Goal: Transaction & Acquisition: Subscribe to service/newsletter

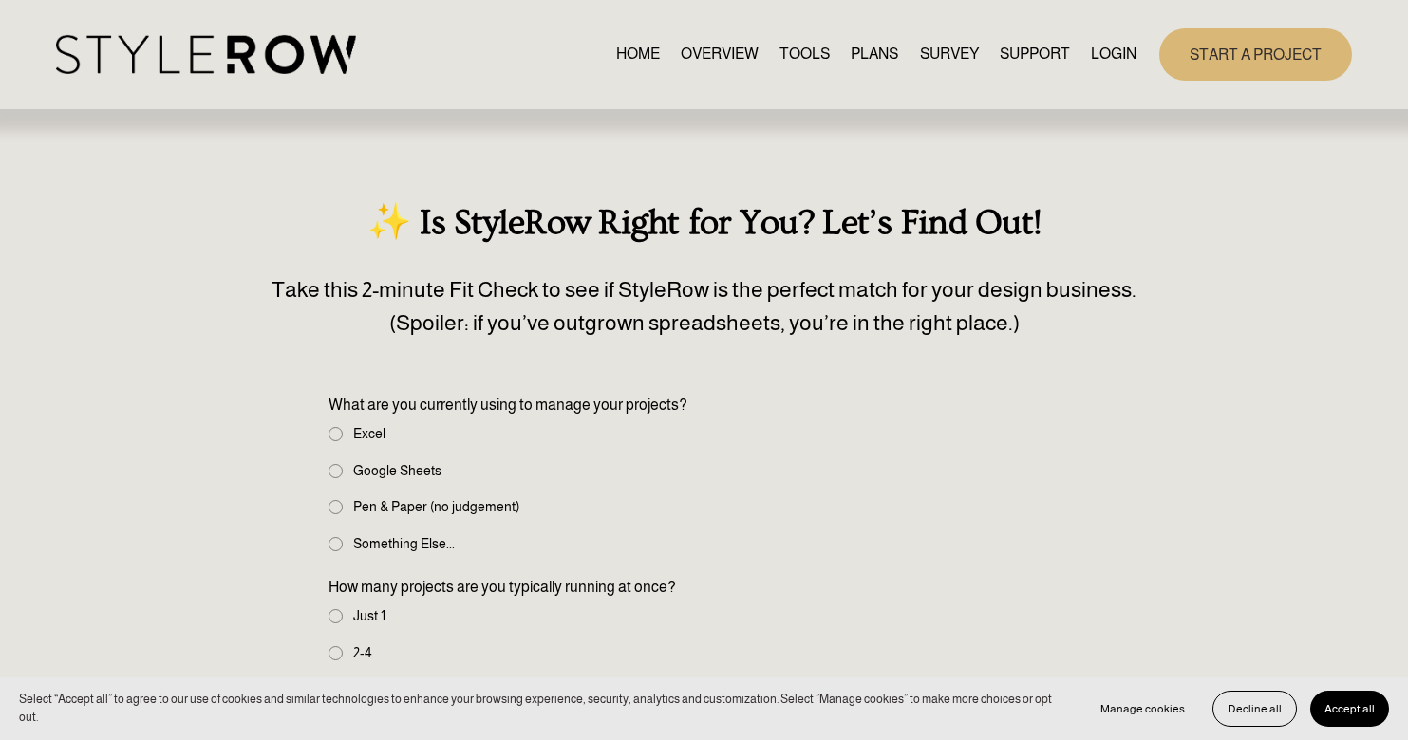
click at [719, 37] on div "HOME OVERVIEW TOOLS PLANS SURVEY SUPPORT QUESTIONS" at bounding box center [596, 54] width 1080 height 39
click at [784, 63] on link "TOOLS" at bounding box center [804, 55] width 50 height 26
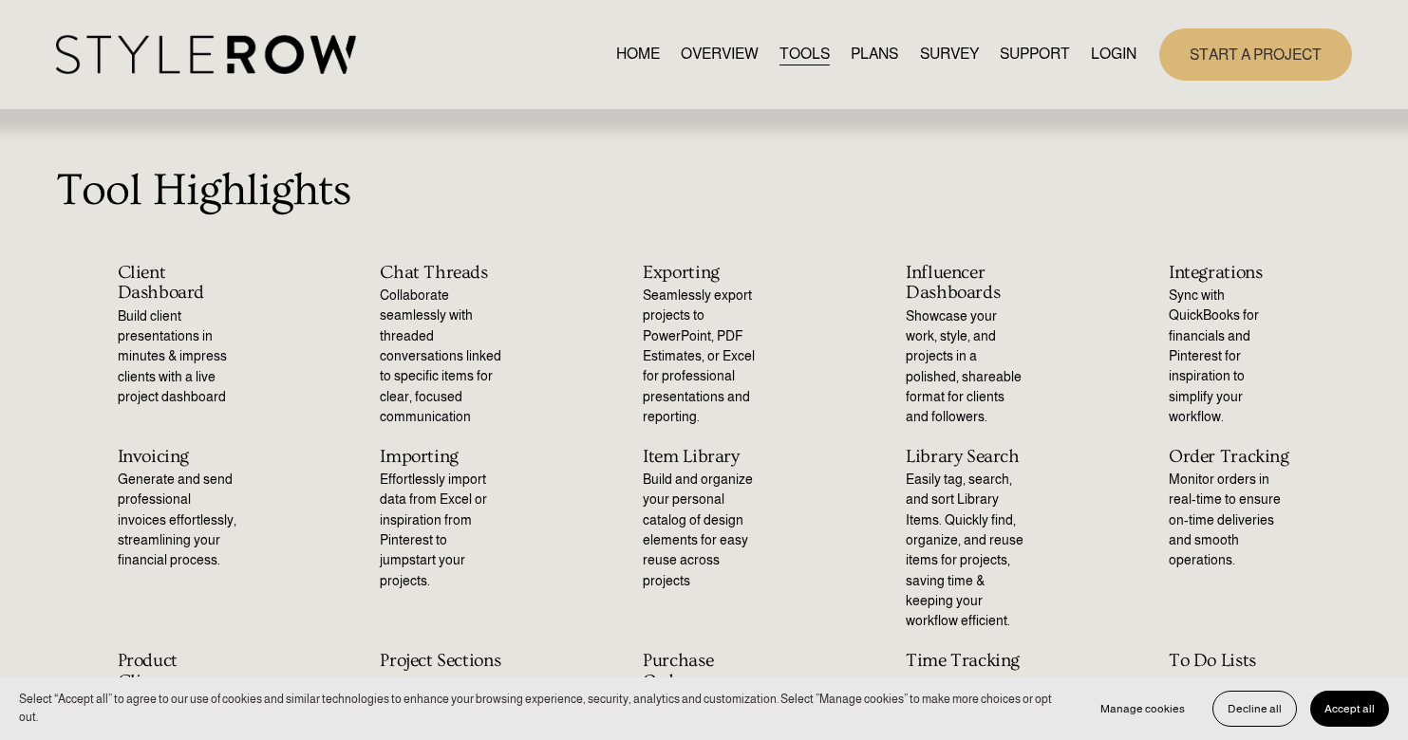
click at [1027, 64] on span "SUPPORT" at bounding box center [1034, 54] width 70 height 23
click at [1237, 55] on link "START A PROJECT" at bounding box center [1255, 54] width 193 height 52
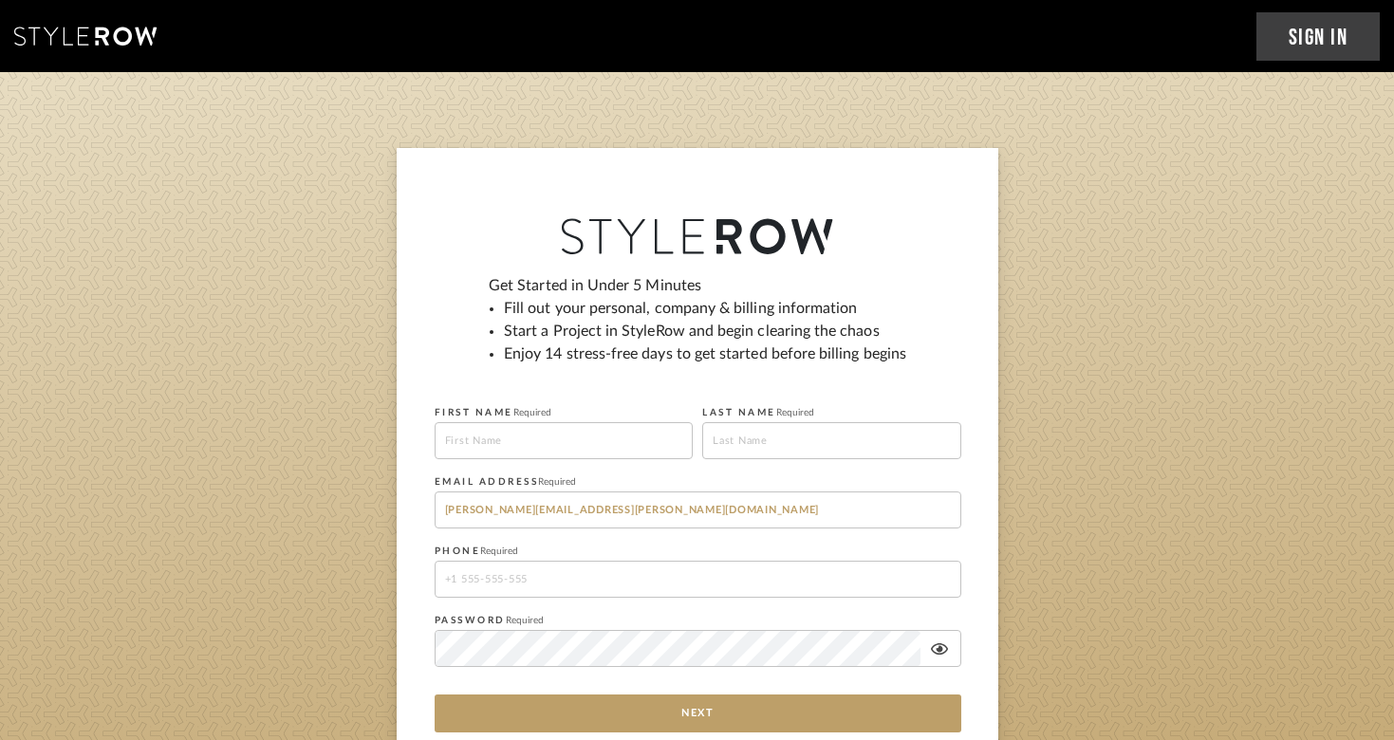
click at [556, 447] on input at bounding box center [564, 440] width 259 height 37
type input "Jessica"
type input "Crowley"
type input "9088039110"
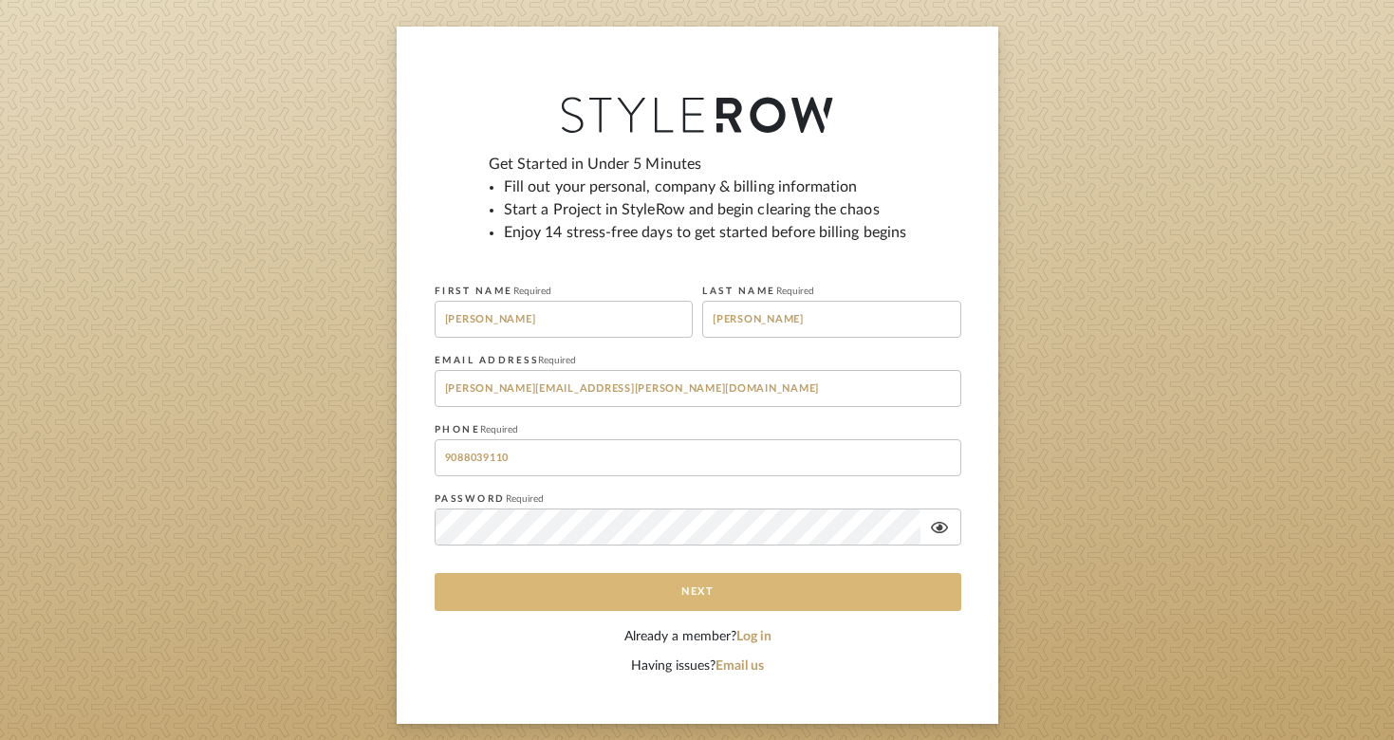
click at [633, 593] on button "Next" at bounding box center [698, 592] width 527 height 38
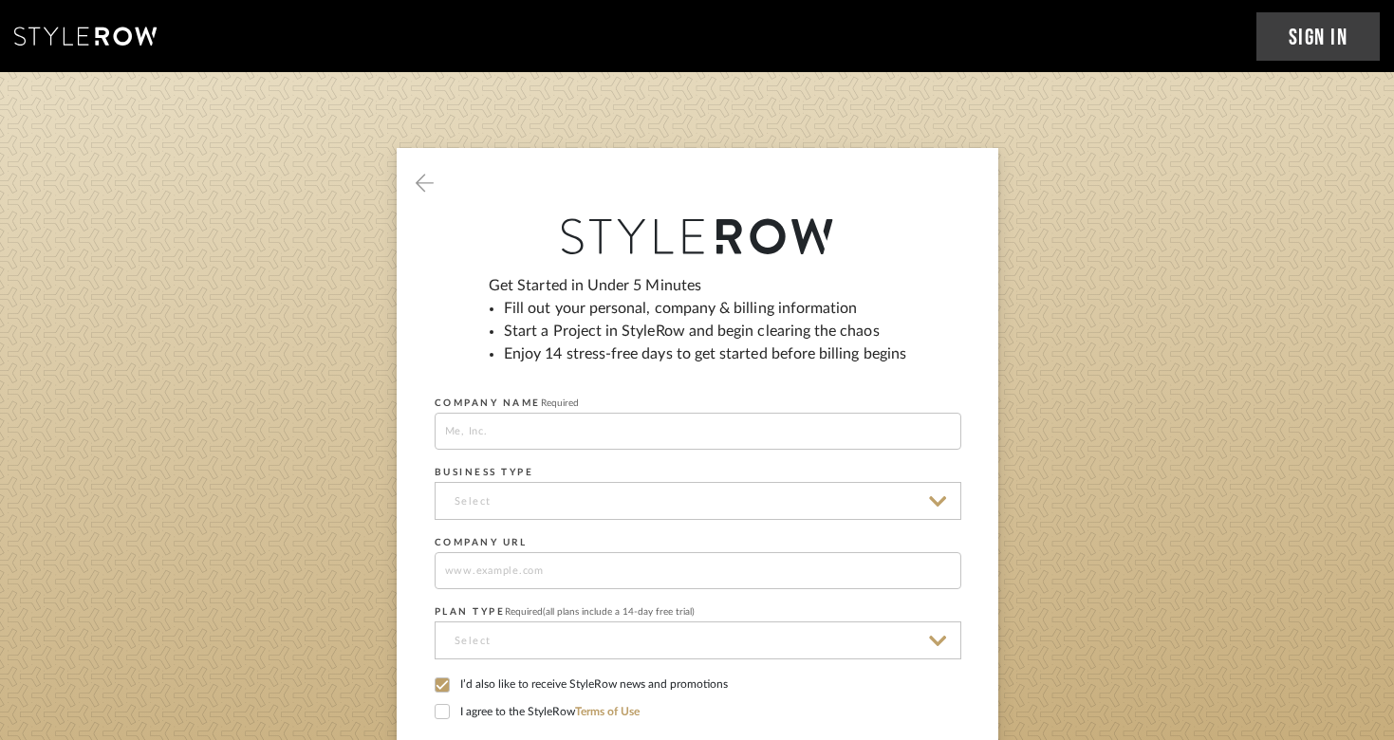
click at [458, 686] on label "I’d also like to receive StyleRow news and promotions" at bounding box center [698, 686] width 527 height 17
click at [511, 419] on input at bounding box center [698, 431] width 527 height 37
type input "Designs by Jess"
click at [511, 513] on input at bounding box center [698, 501] width 527 height 38
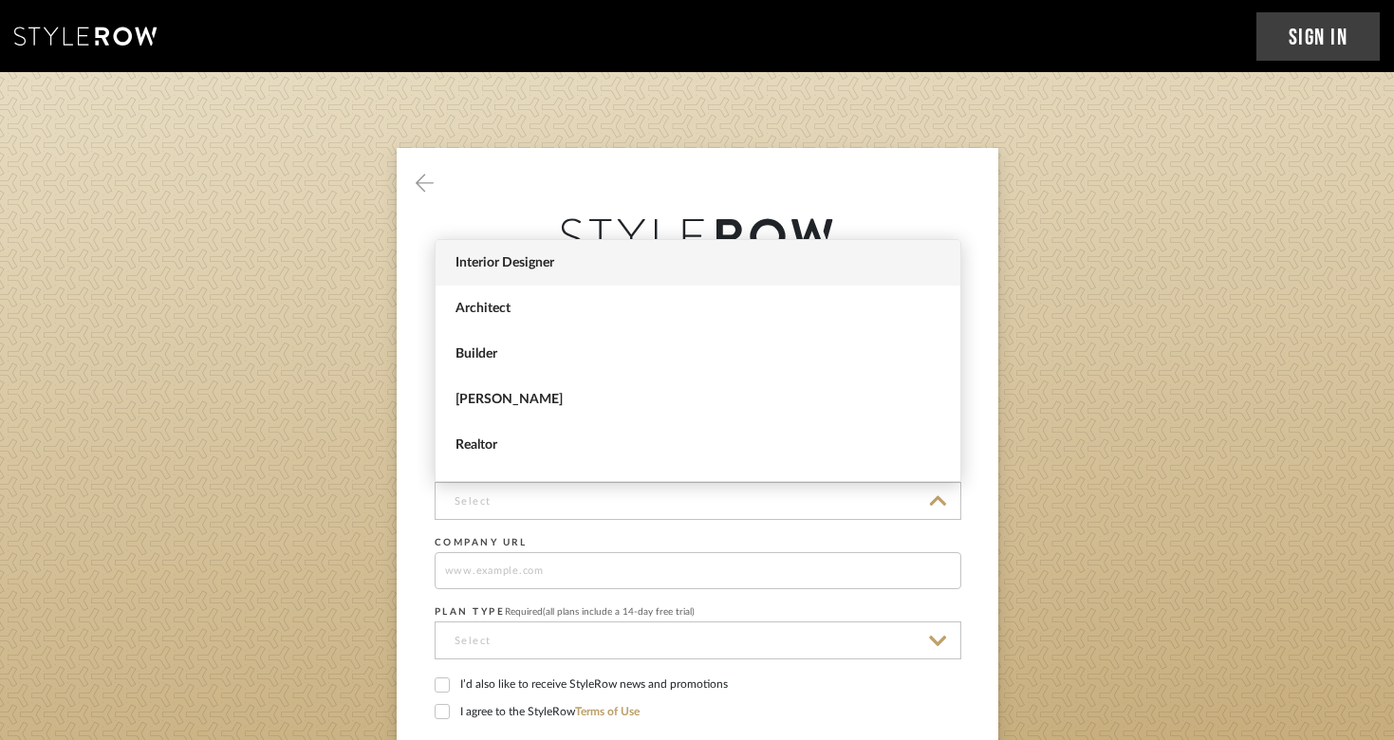
click at [525, 270] on span "Interior Designer" at bounding box center [701, 263] width 490 height 16
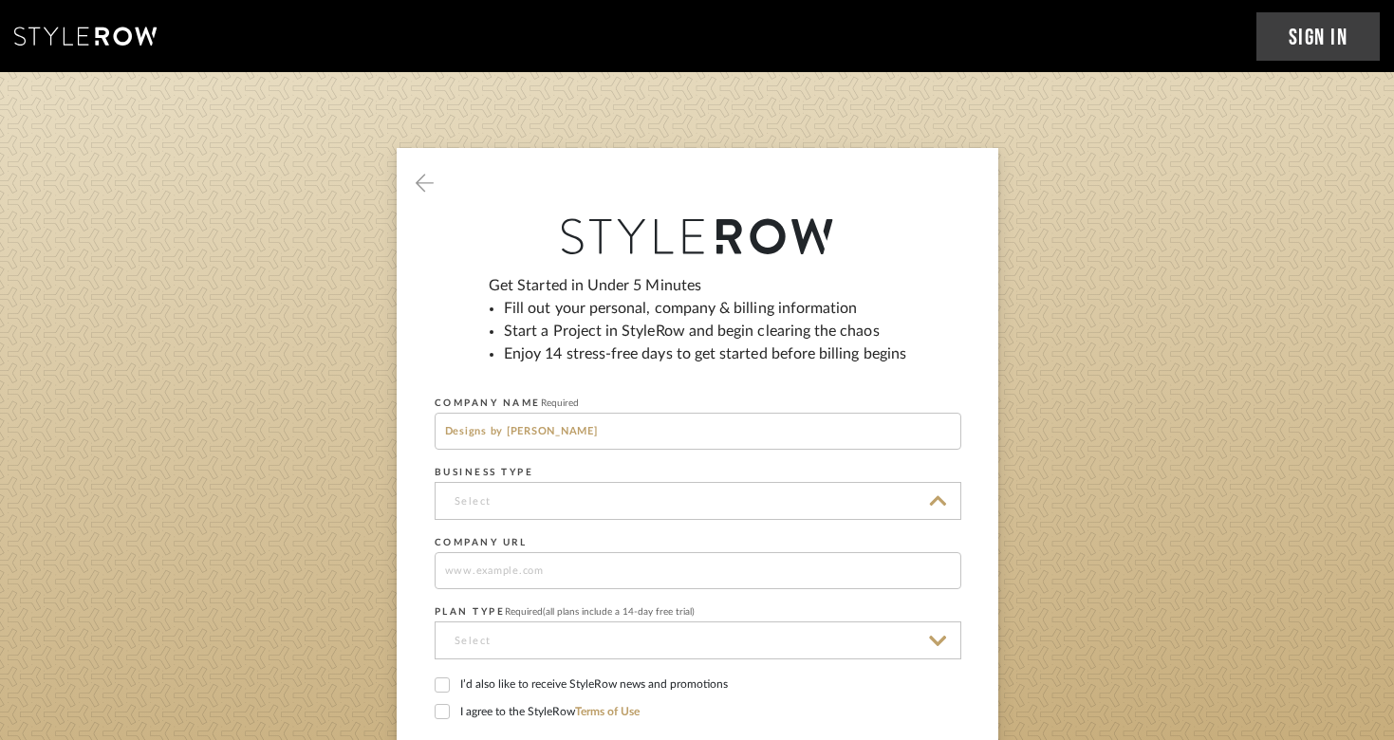
type input "Interior Designer"
click at [485, 568] on input at bounding box center [698, 570] width 527 height 37
click at [498, 642] on input at bounding box center [698, 641] width 527 height 38
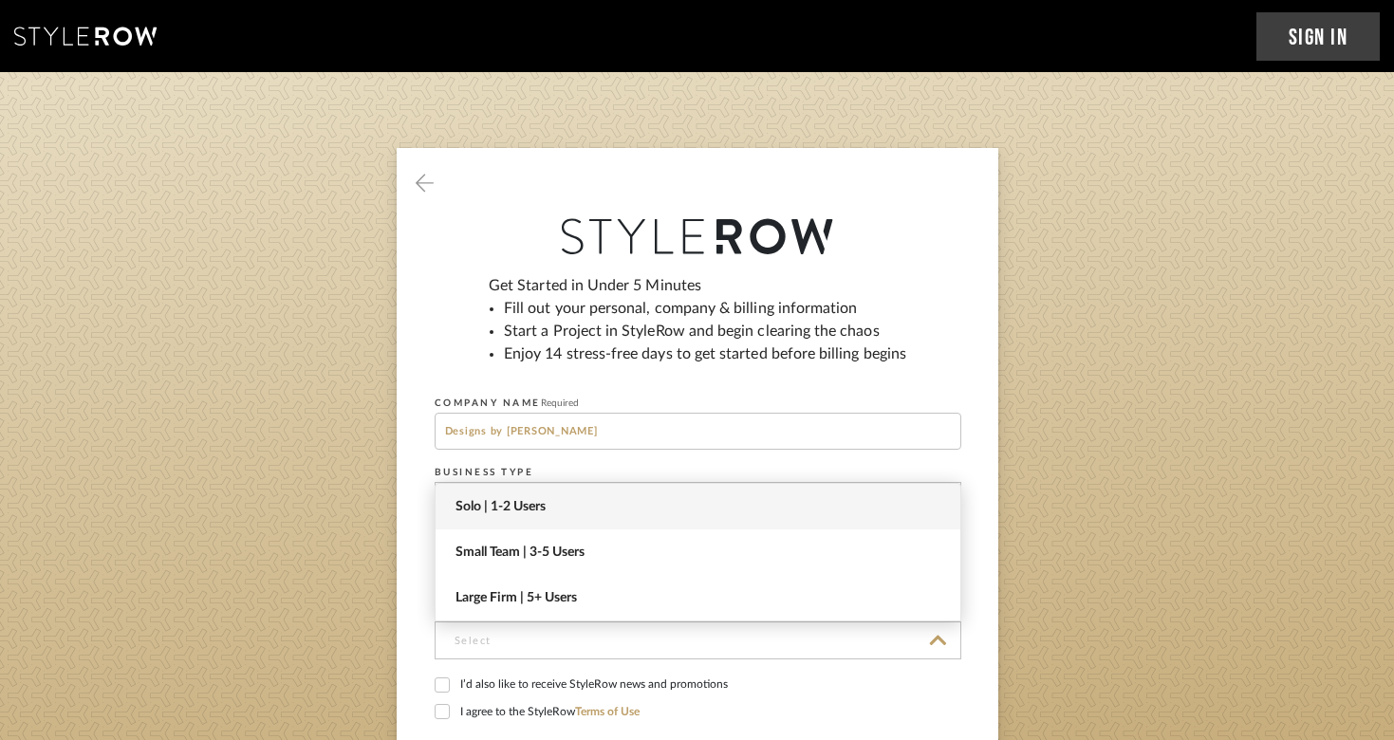
click at [517, 507] on span "Solo | 1-2 Users" at bounding box center [701, 507] width 490 height 16
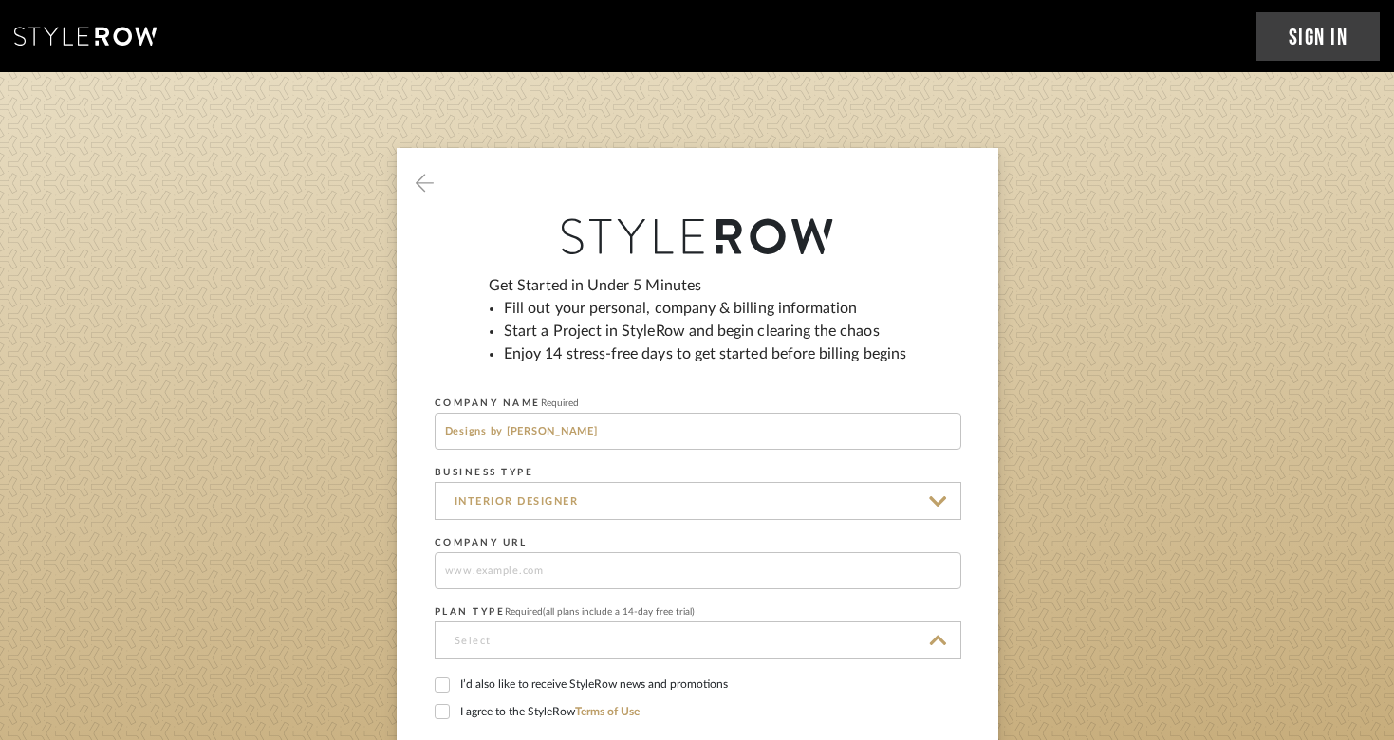
type input "Solo | 1-2 Users"
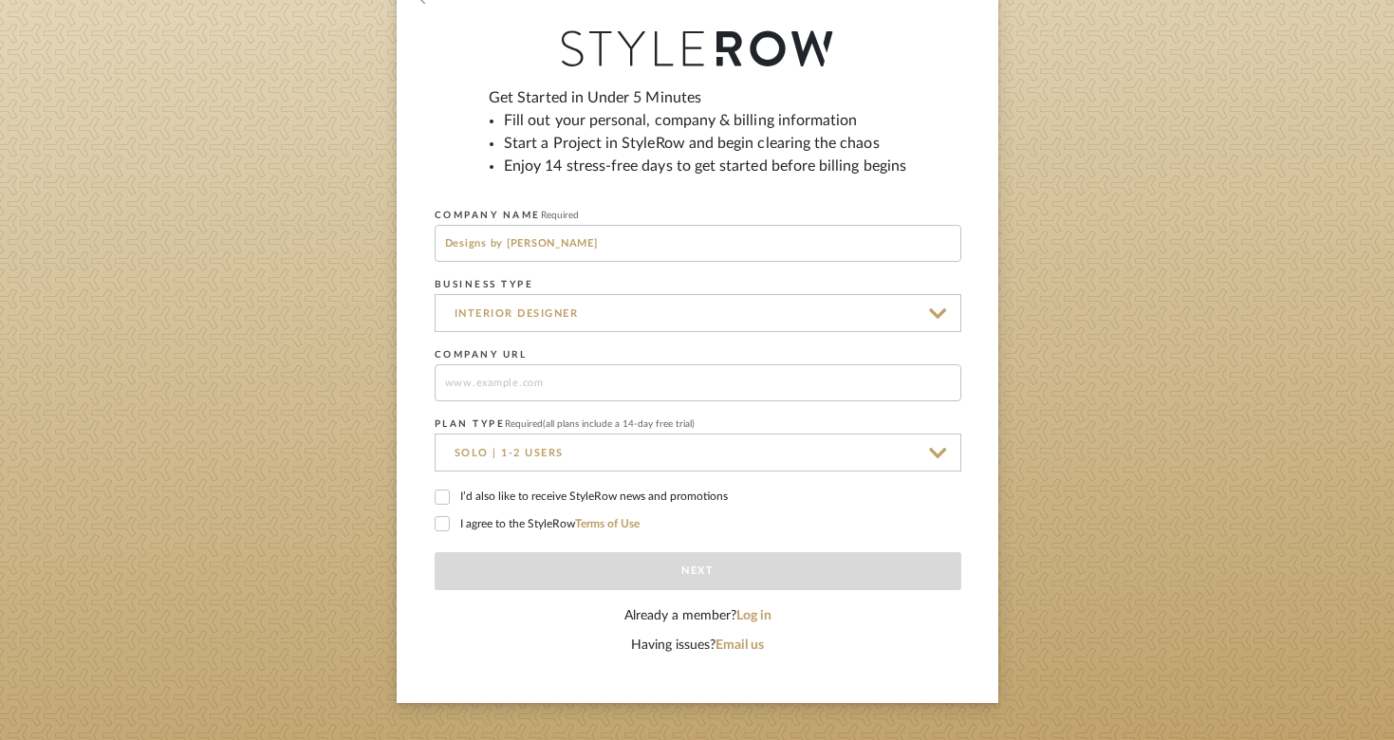
scroll to position [235, 0]
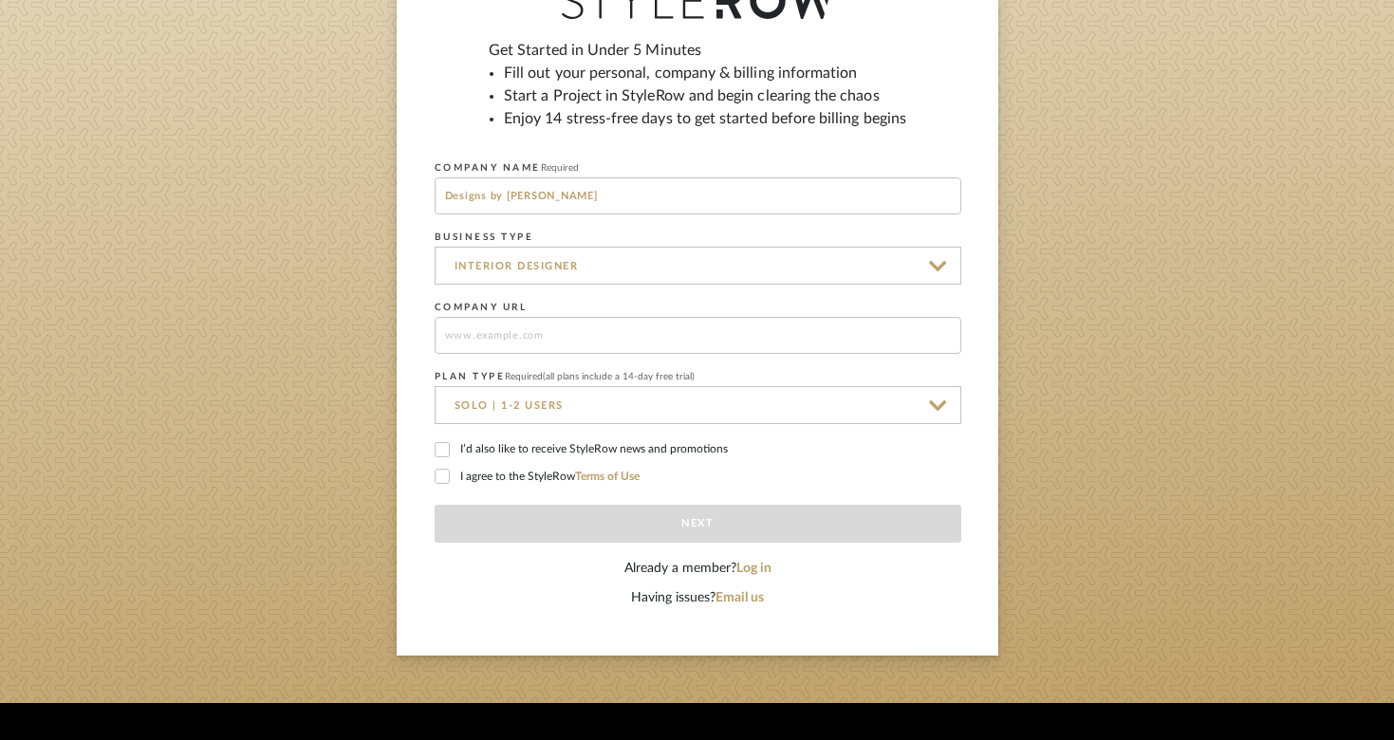
click at [442, 475] on icon at bounding box center [442, 476] width 12 height 9
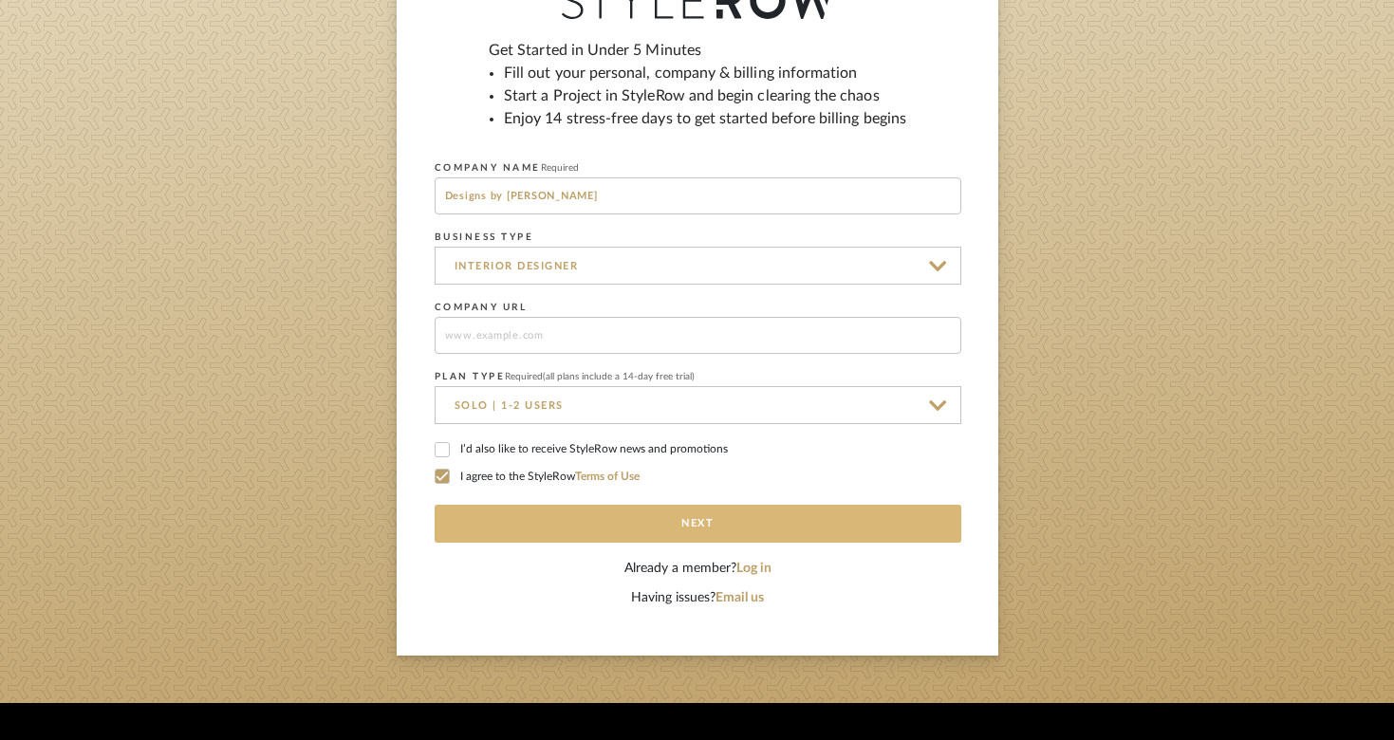
click at [578, 521] on button "Next" at bounding box center [698, 524] width 527 height 38
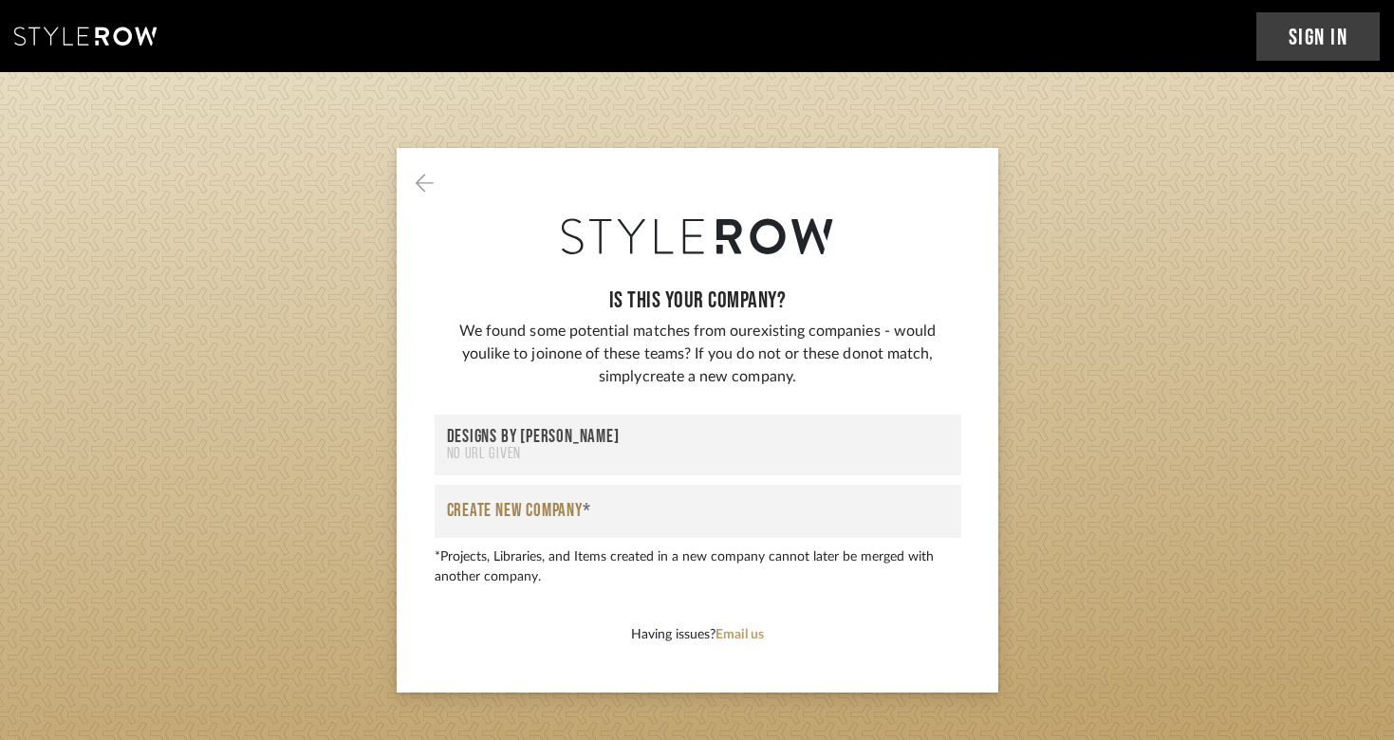
scroll to position [0, 0]
click at [584, 440] on div "Designs by Jess" at bounding box center [698, 437] width 502 height 18
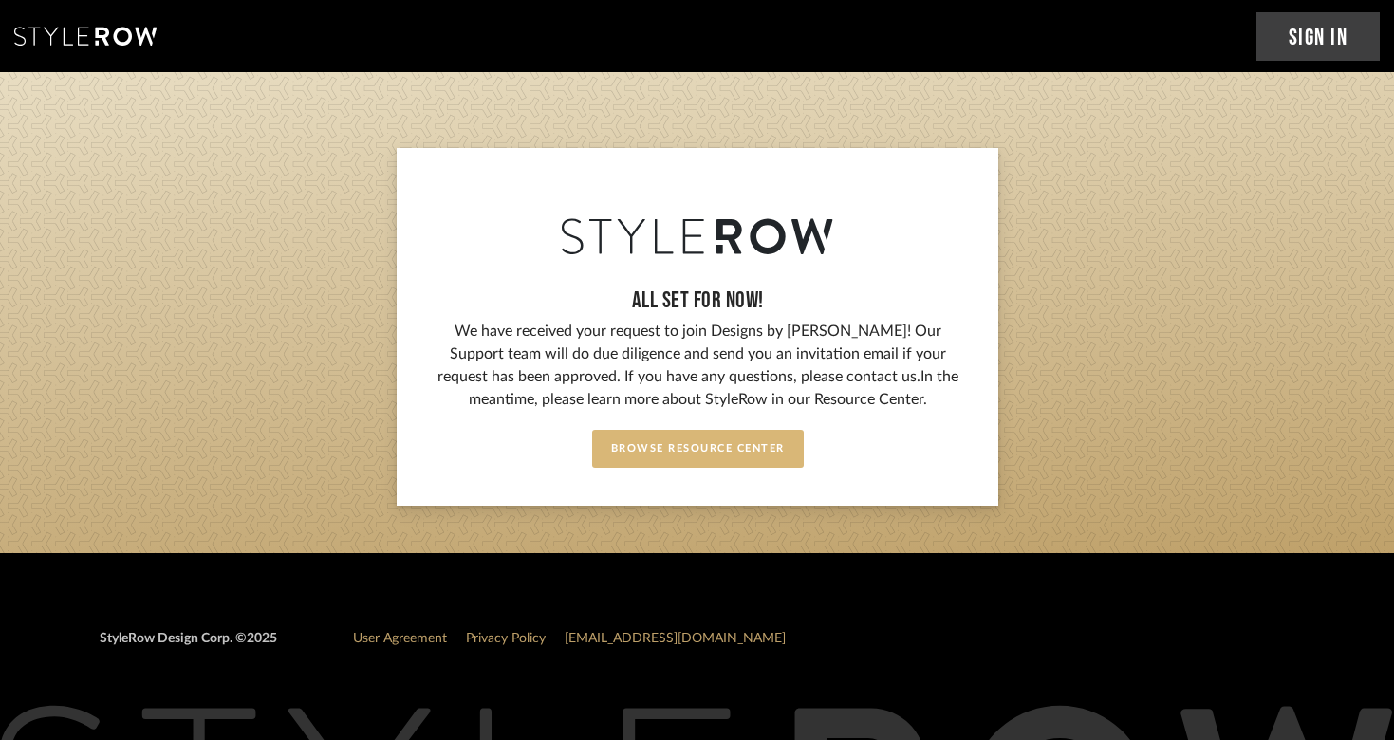
click at [657, 447] on button "Browse Resource Center" at bounding box center [698, 449] width 212 height 38
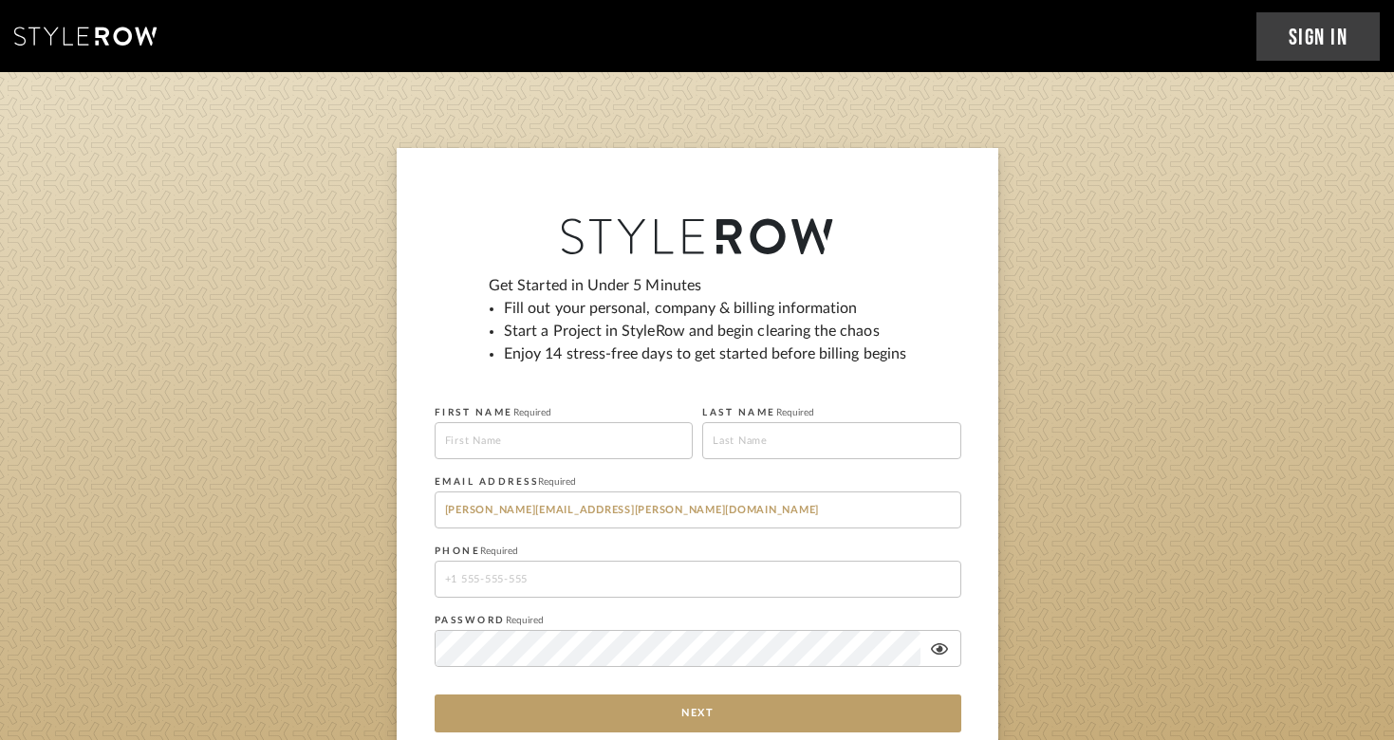
click at [478, 432] on input at bounding box center [564, 440] width 259 height 37
type input "Jessica"
click at [756, 435] on input at bounding box center [831, 440] width 259 height 37
type input "Crowley"
click at [581, 519] on input "jessica.a.crowley@gmail.com" at bounding box center [698, 510] width 527 height 37
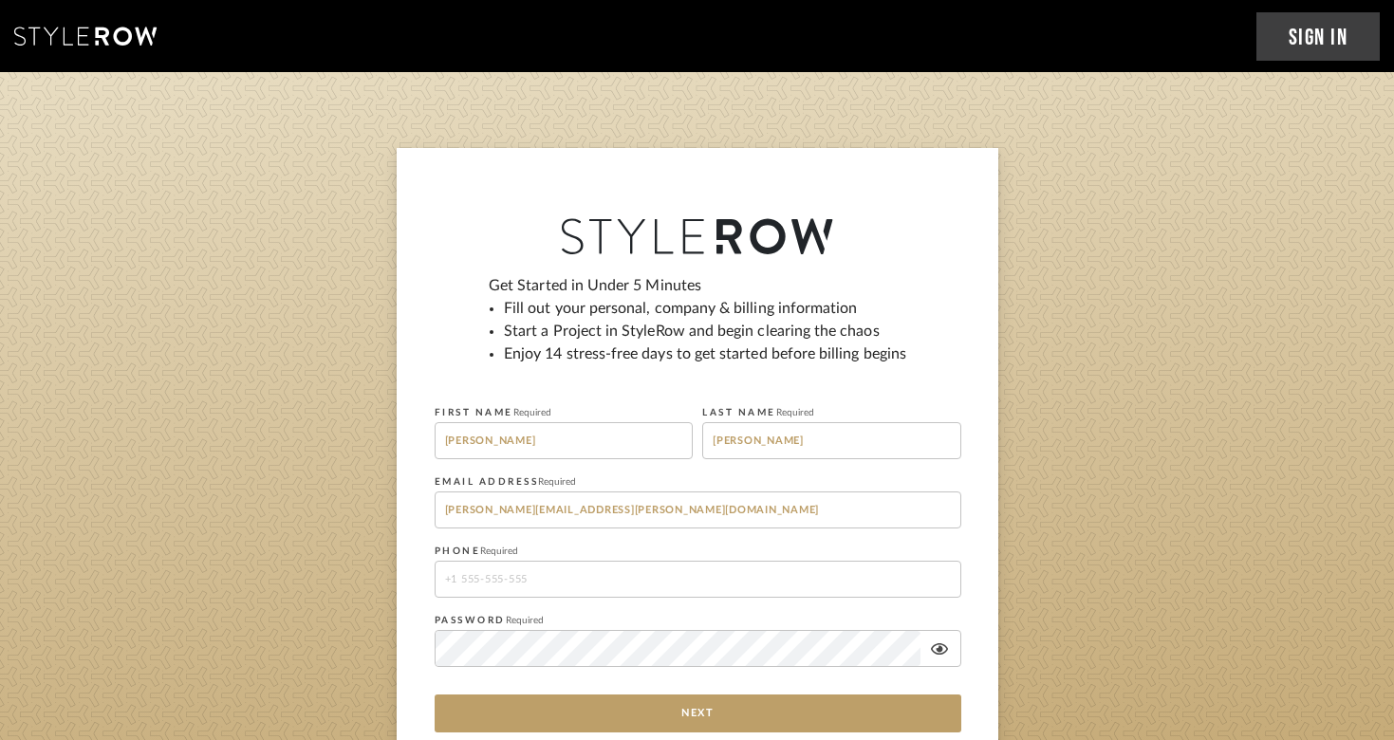
click at [578, 579] on input "tel" at bounding box center [698, 579] width 527 height 37
type input "9088039110"
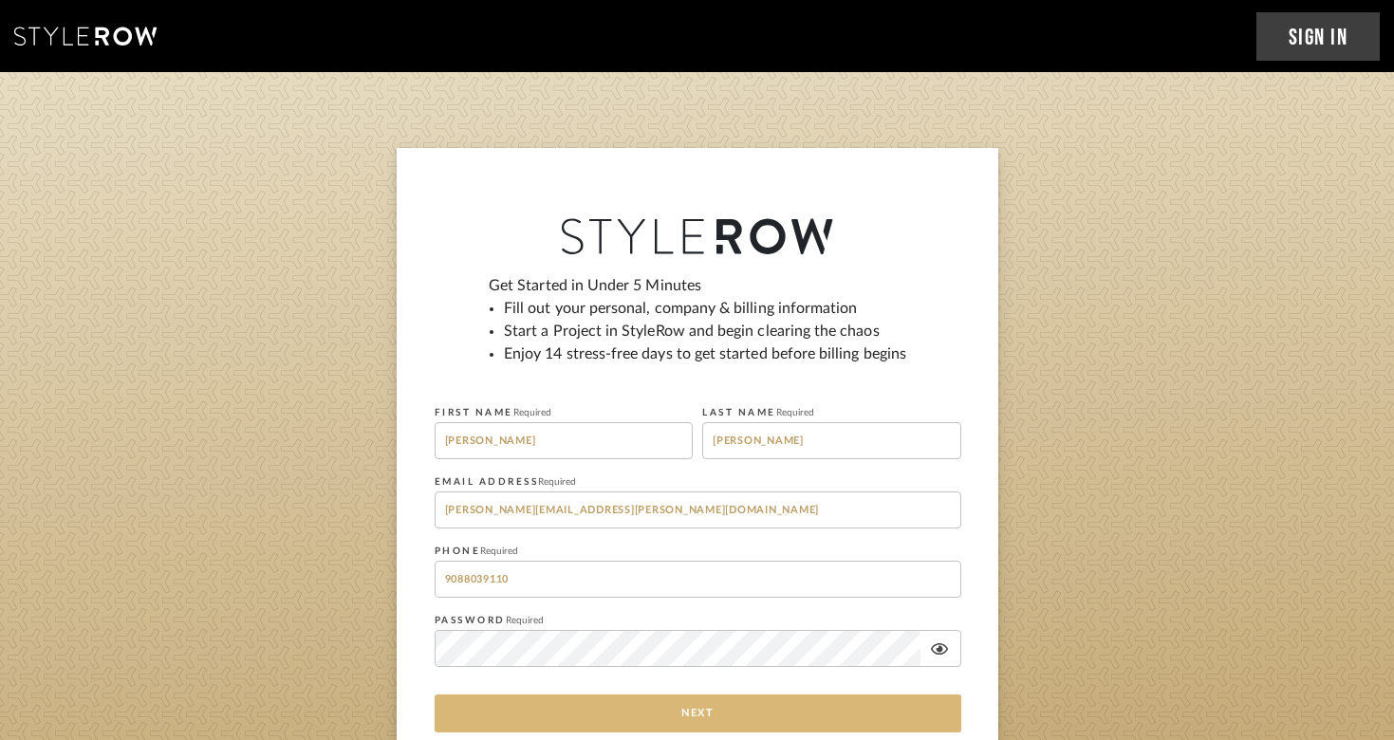
click at [677, 709] on button "Next" at bounding box center [698, 714] width 527 height 38
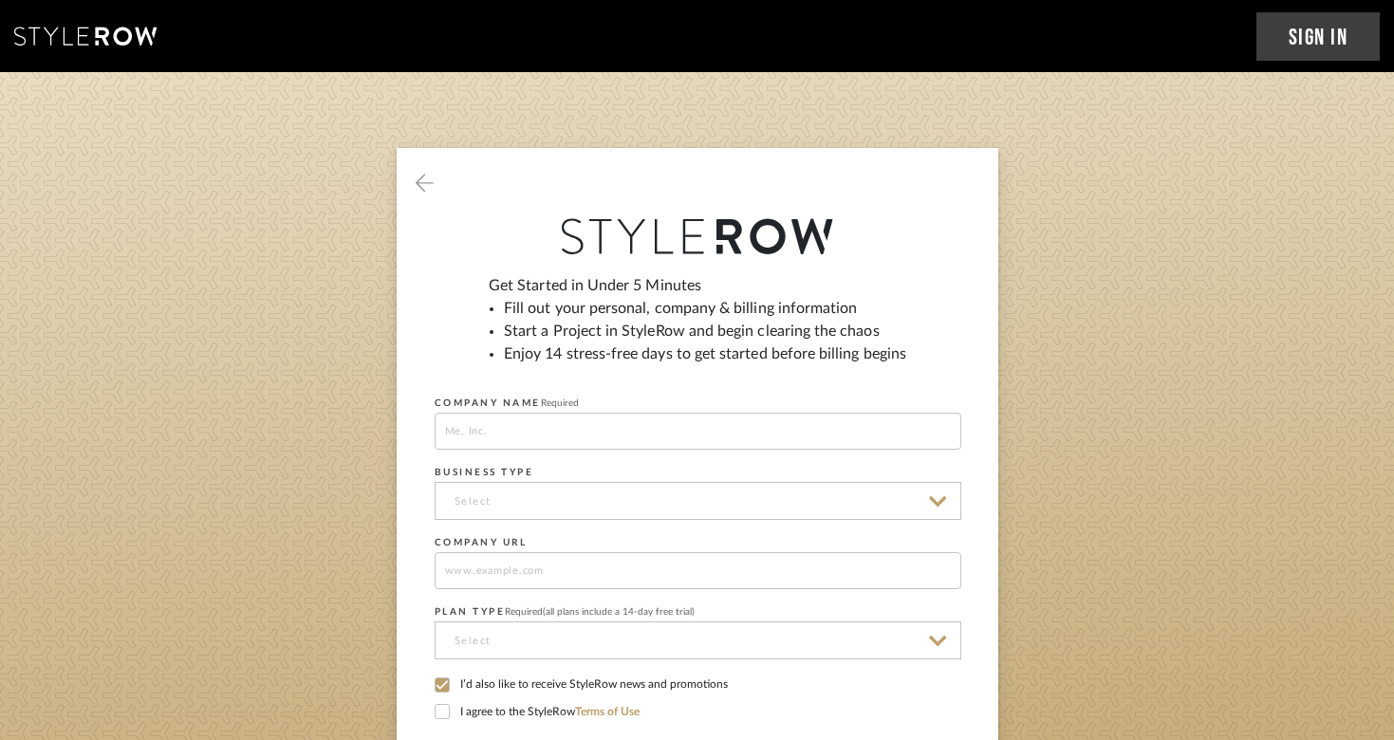
click at [580, 433] on input at bounding box center [698, 431] width 527 height 37
type input "Designs by Jess"
click at [570, 504] on input at bounding box center [698, 501] width 527 height 38
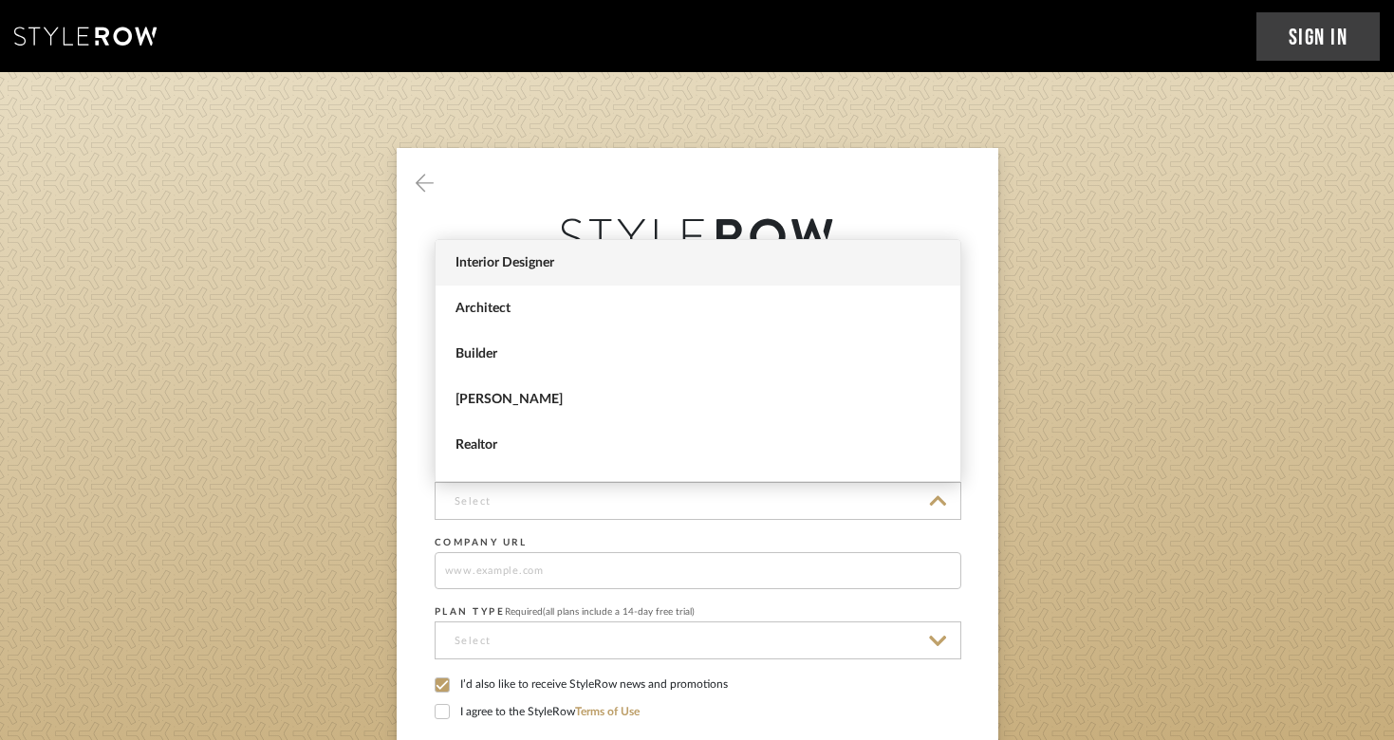
click at [593, 279] on span "Interior Designer" at bounding box center [698, 263] width 525 height 46
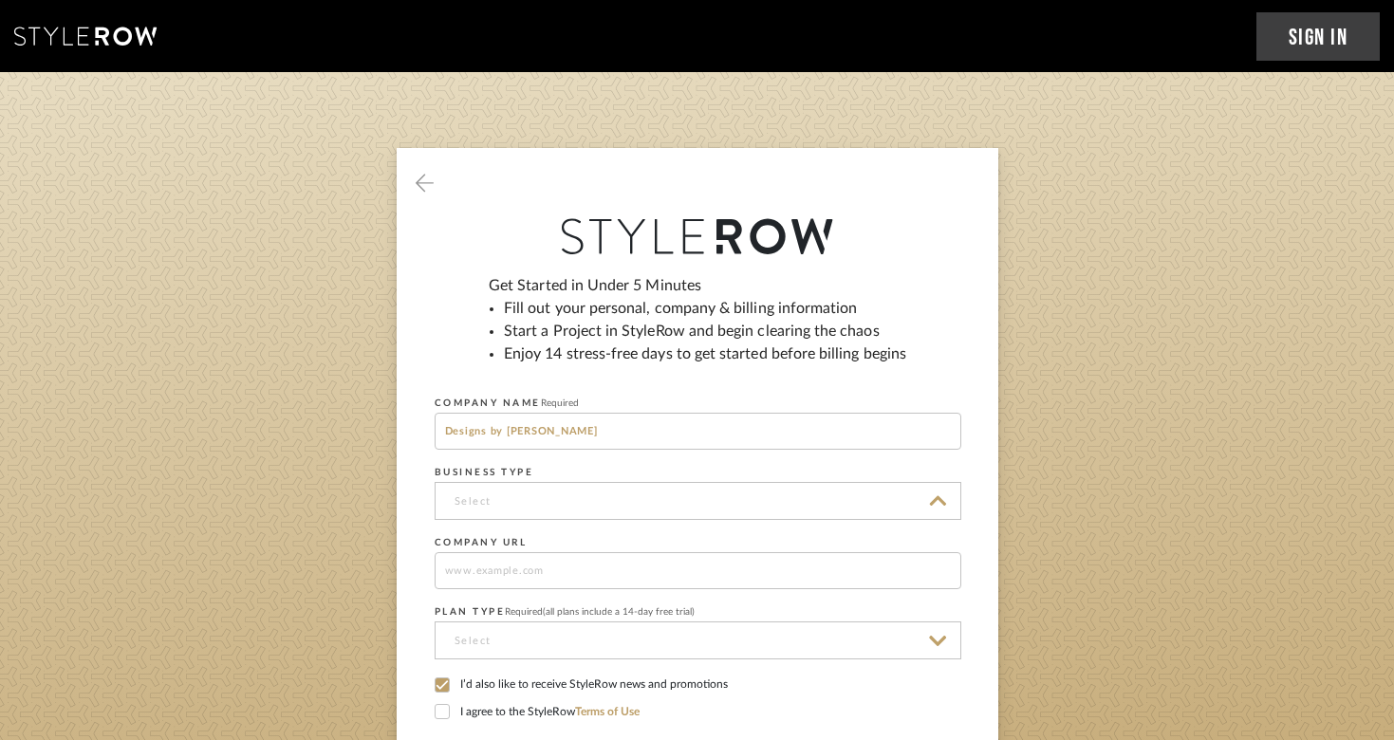
type input "Interior Designer"
click at [567, 576] on input at bounding box center [698, 570] width 527 height 37
click at [561, 630] on input at bounding box center [698, 641] width 527 height 38
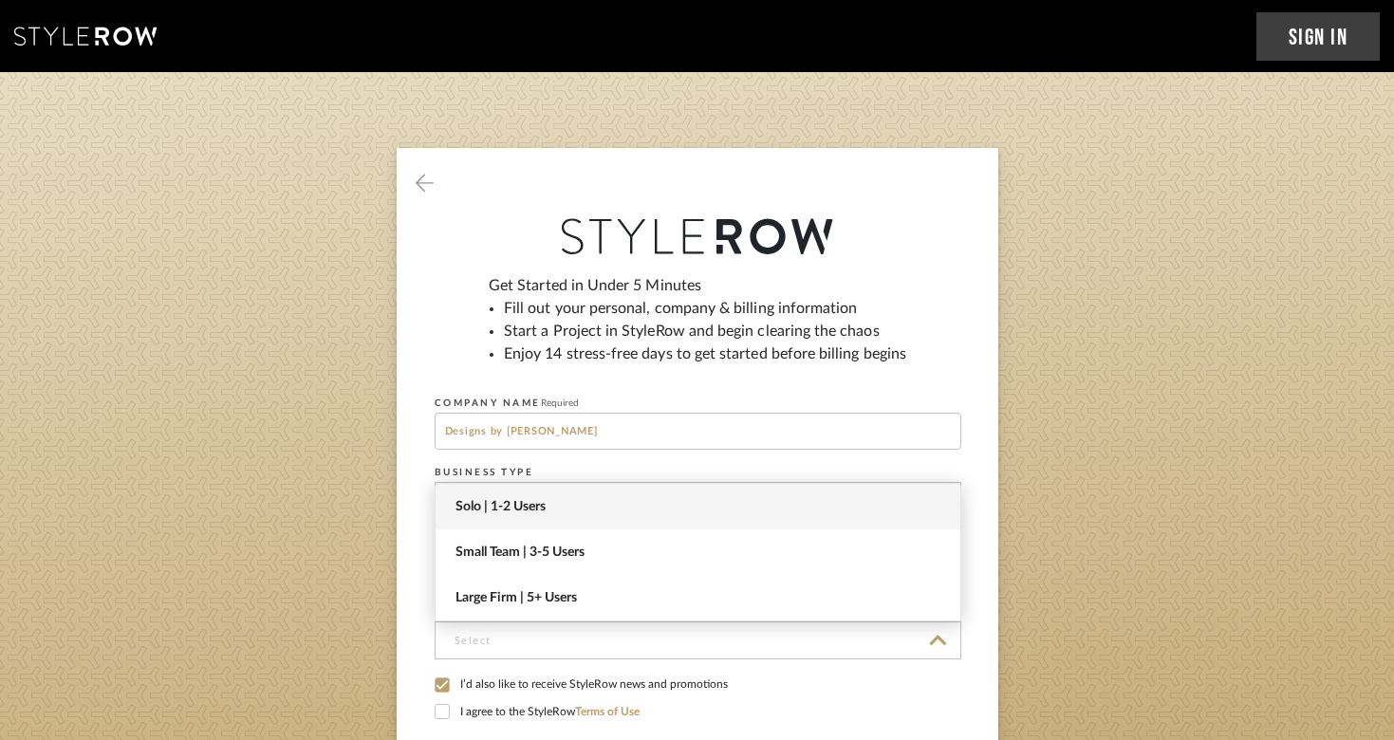
click at [563, 509] on span "Solo | 1-2 Users" at bounding box center [701, 507] width 490 height 16
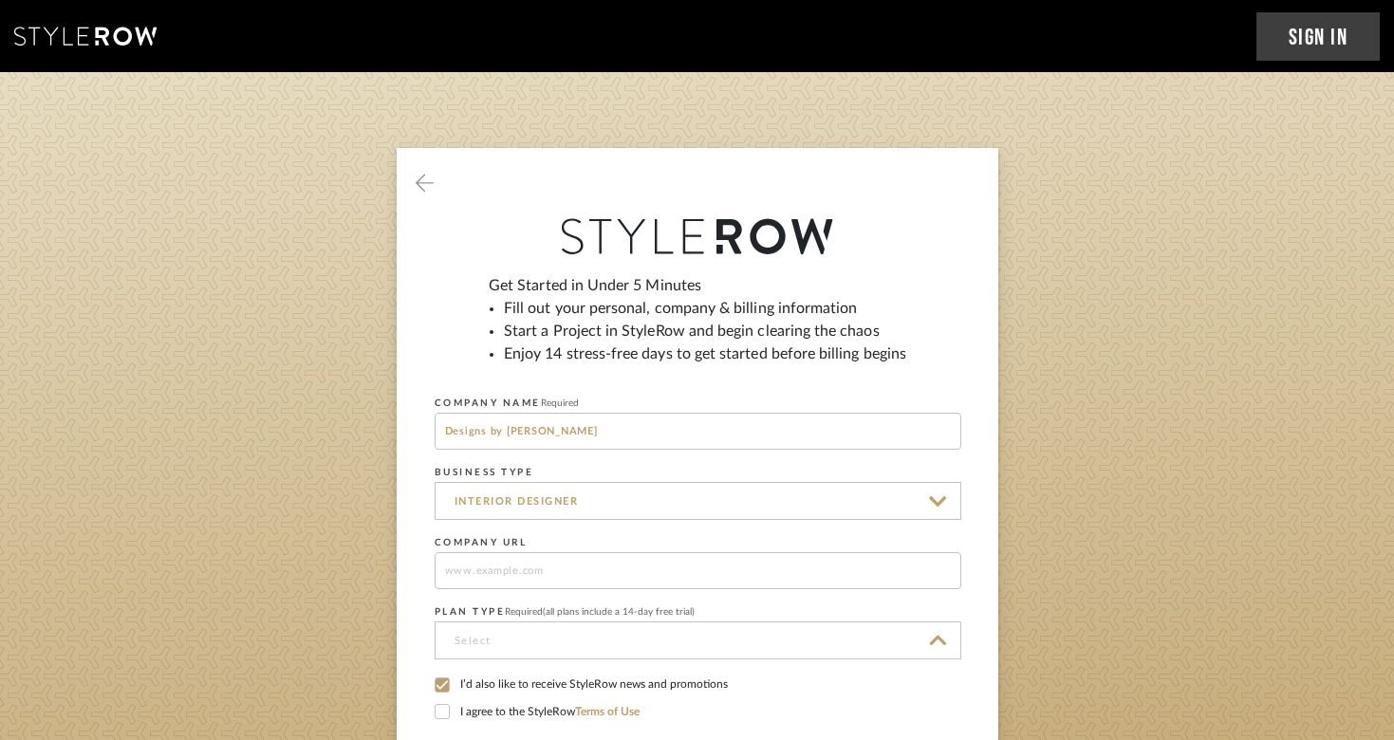
type input "Solo | 1-2 Users"
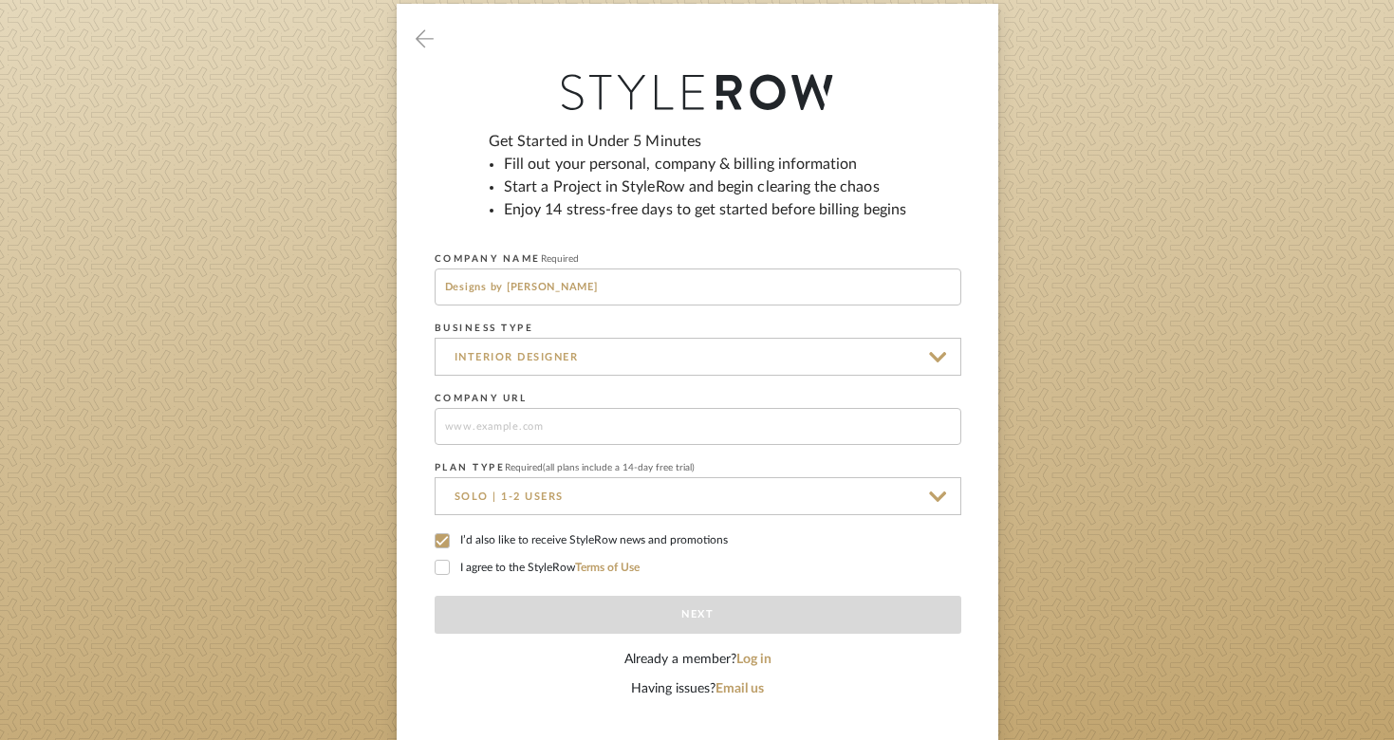
scroll to position [175, 0]
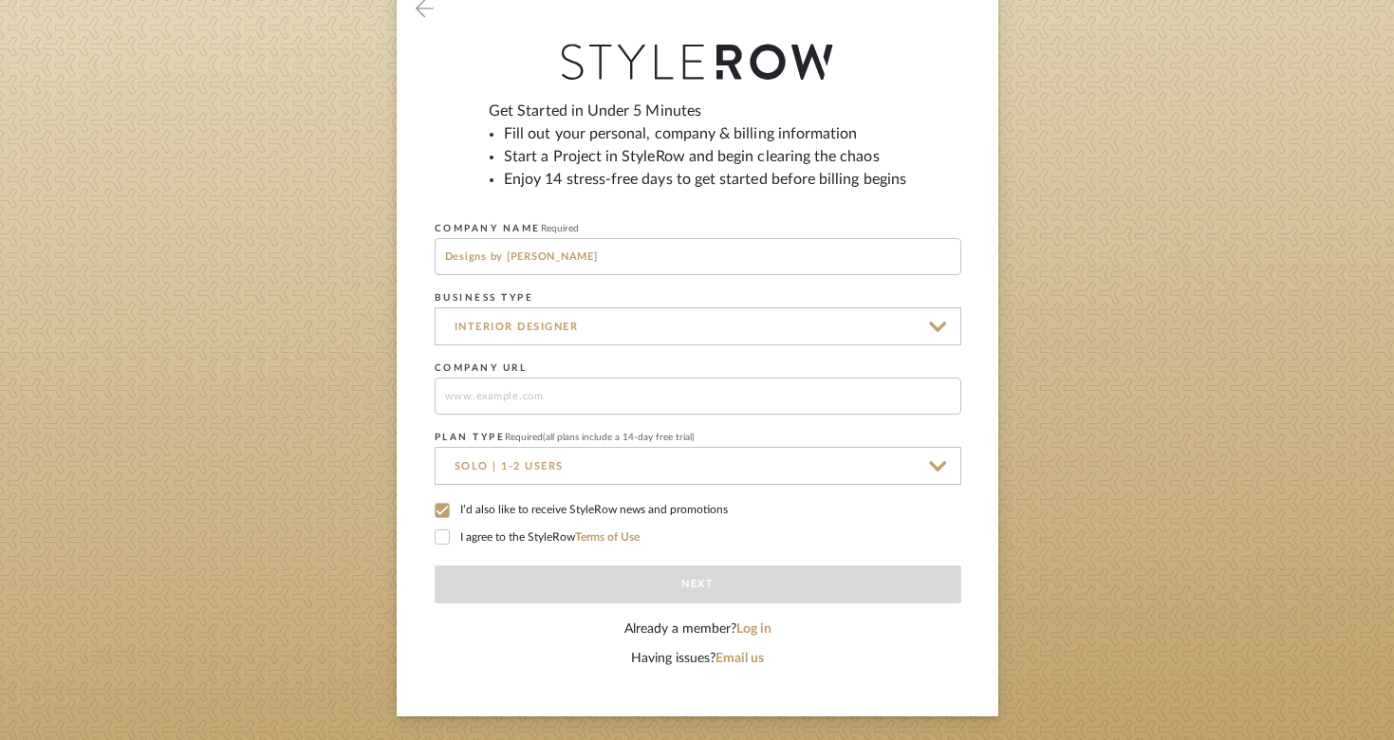
click at [463, 508] on label "I’d also like to receive StyleRow news and promotions" at bounding box center [698, 511] width 527 height 17
click at [439, 547] on div "Get Started in Under 5 Minutes Fill out your personal, company & billing inform…" at bounding box center [698, 360] width 527 height 520
click at [446, 536] on icon at bounding box center [442, 537] width 13 height 13
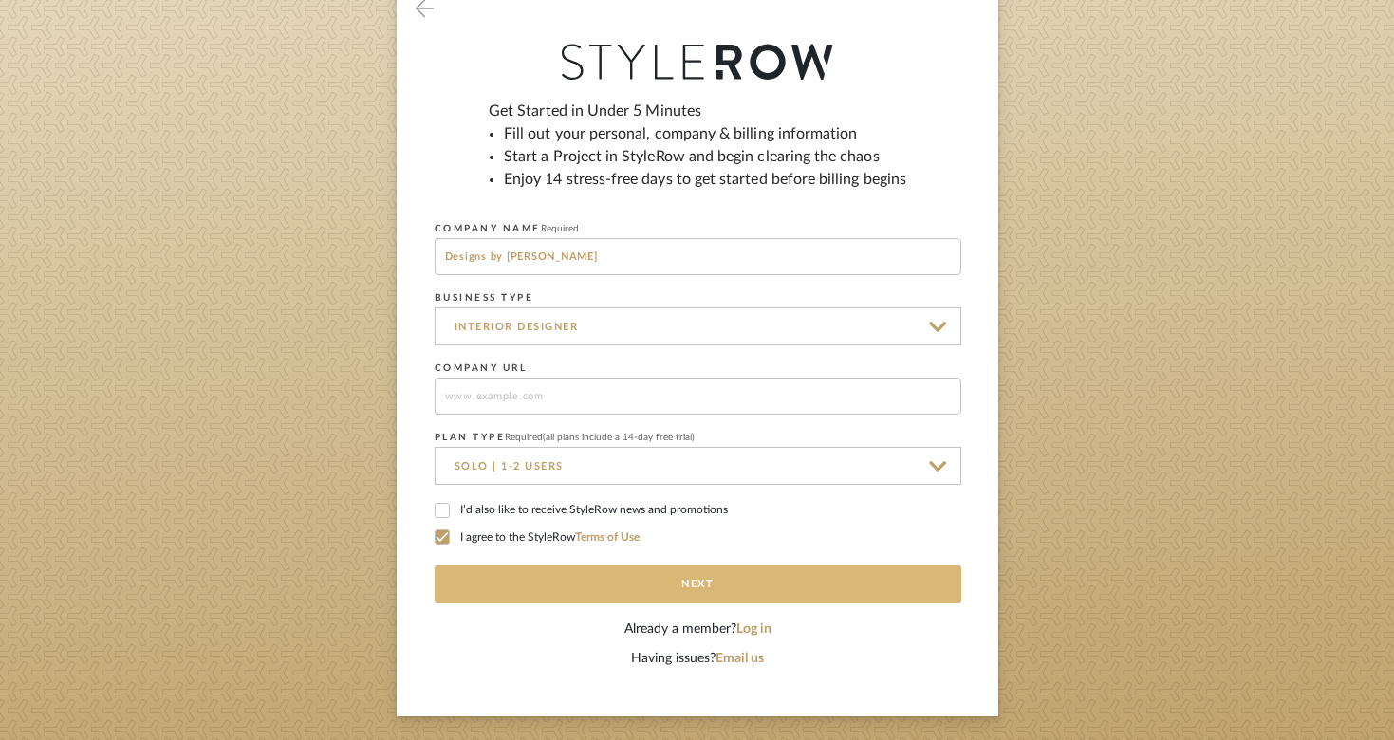
click at [576, 582] on button "Next" at bounding box center [698, 585] width 527 height 38
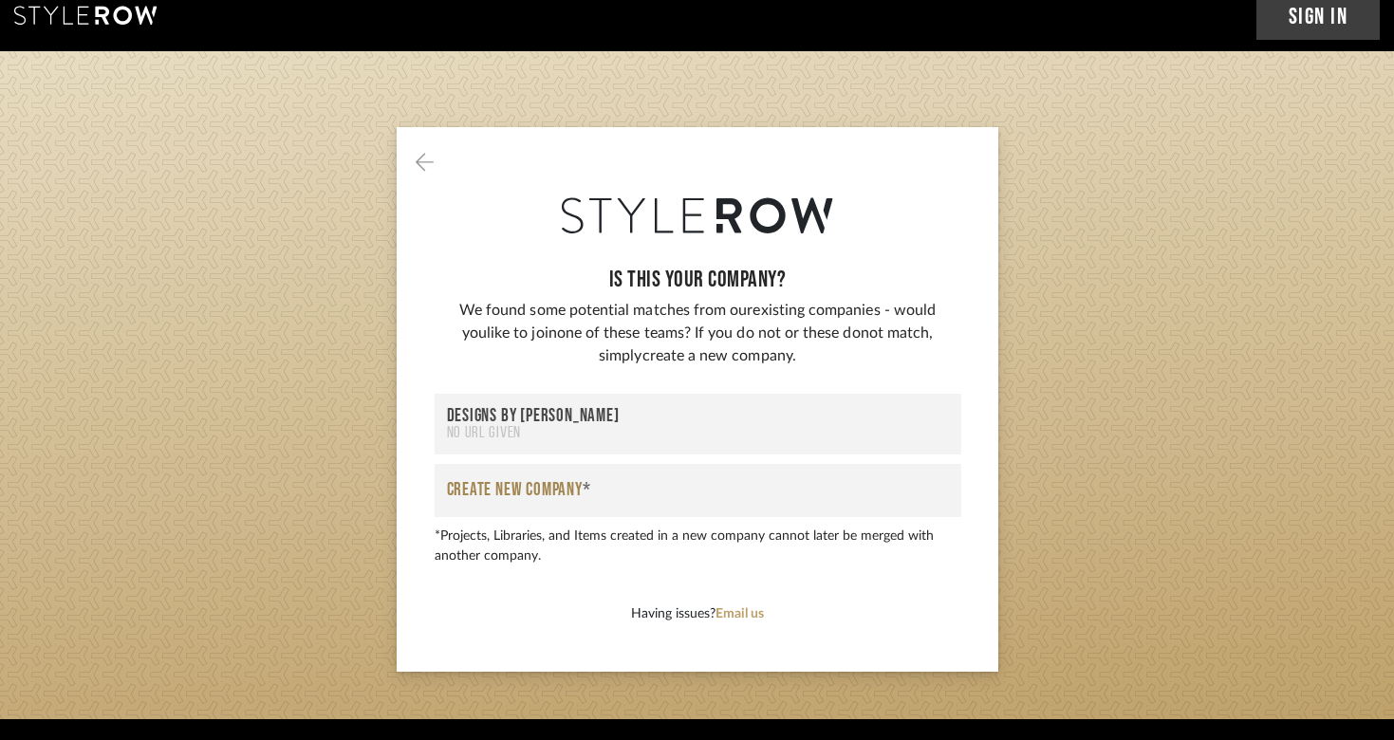
scroll to position [0, 0]
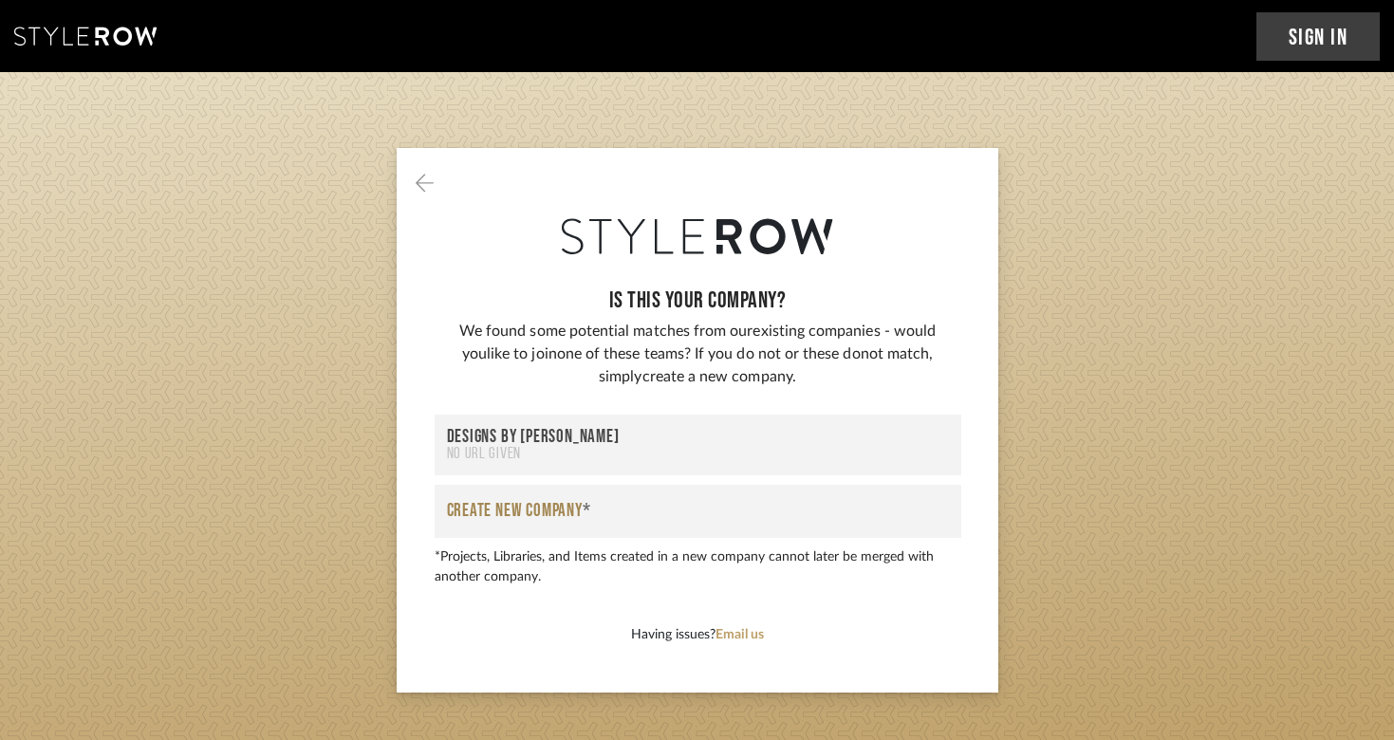
click at [625, 457] on div "No URL Given" at bounding box center [698, 454] width 502 height 16
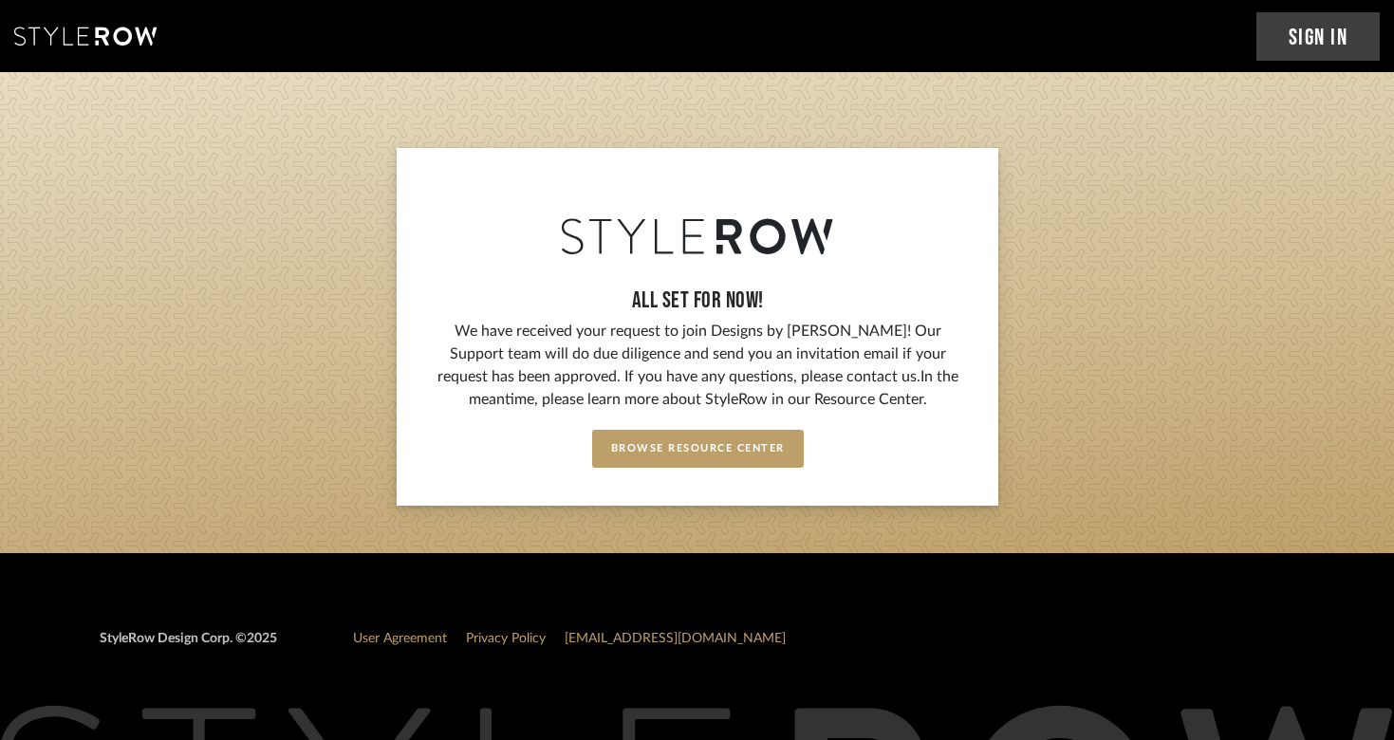
click at [1274, 43] on link "Sign In" at bounding box center [1319, 36] width 124 height 48
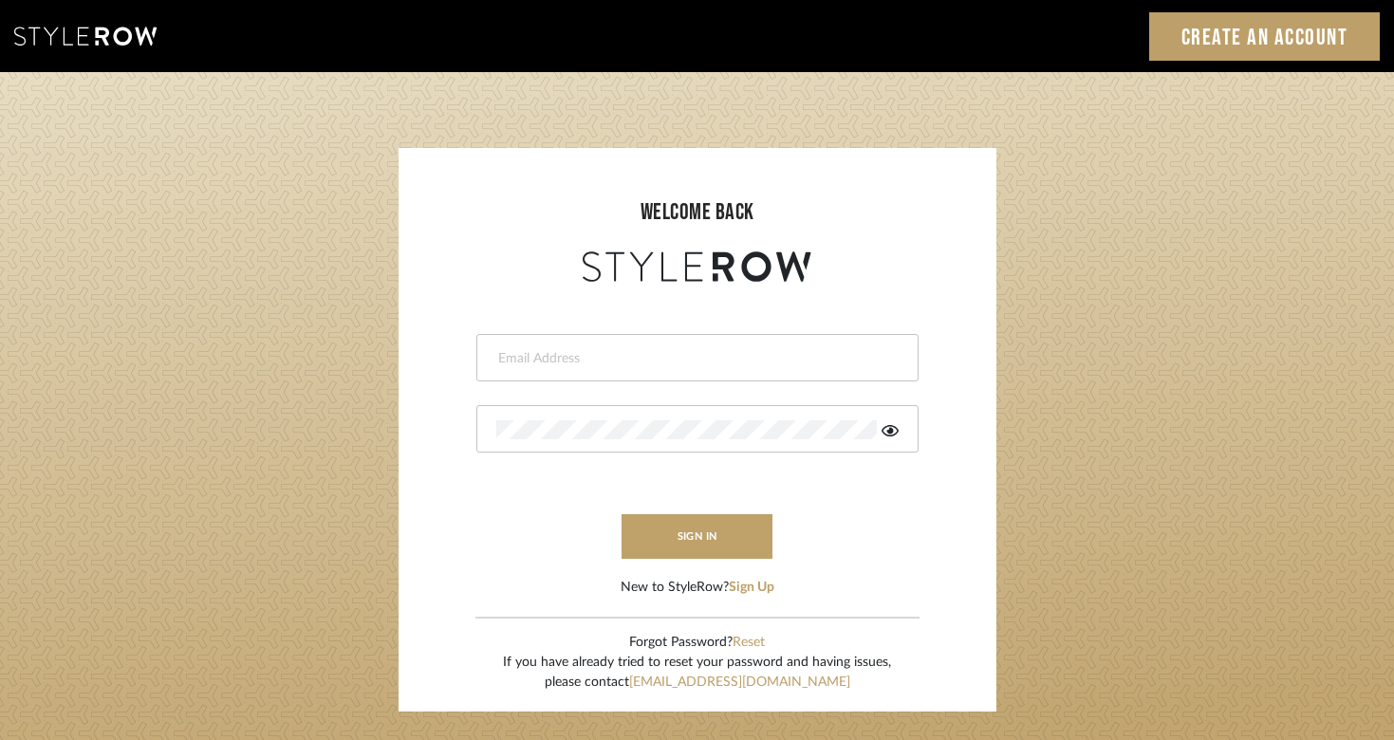
click at [616, 363] on input "email" at bounding box center [695, 358] width 398 height 19
type input "jessica.a.crowley@gmail.com"
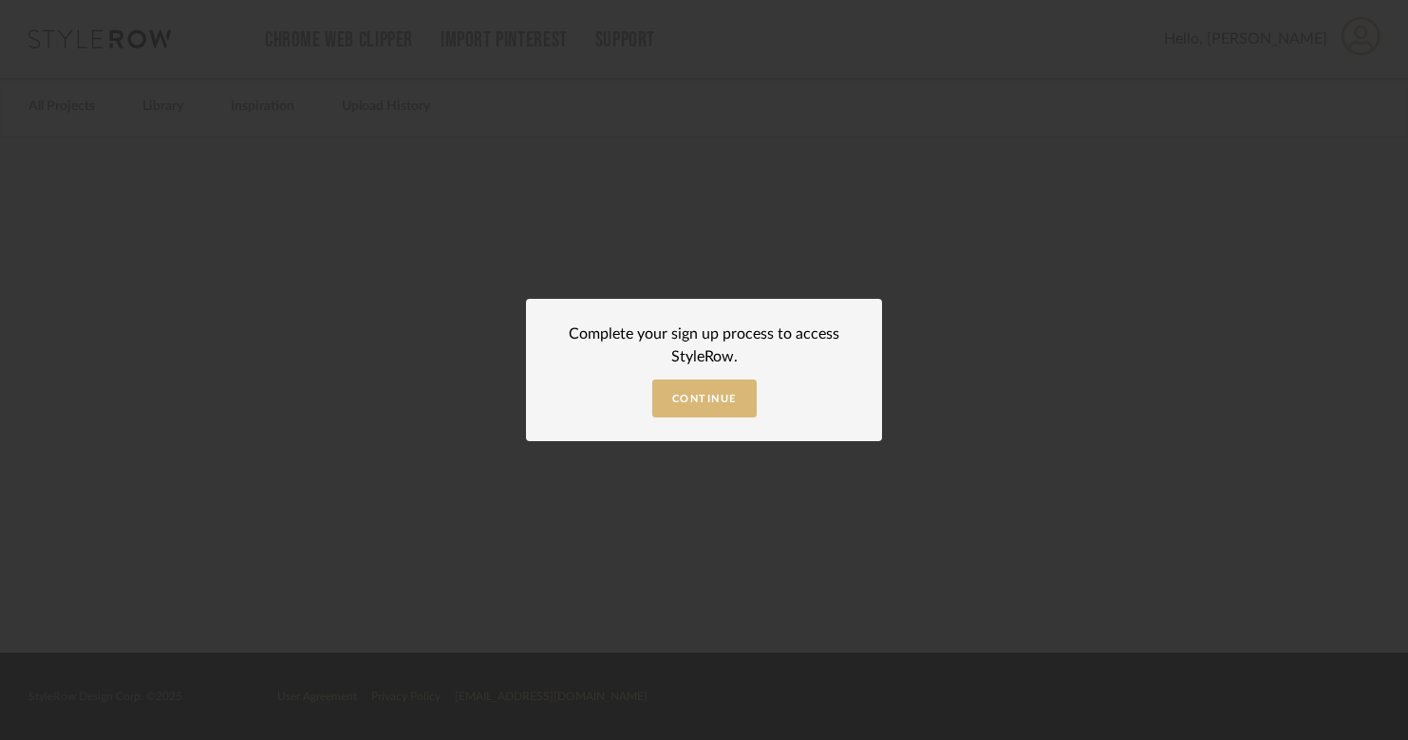
click at [692, 403] on span "Continue" at bounding box center [704, 399] width 65 height 10
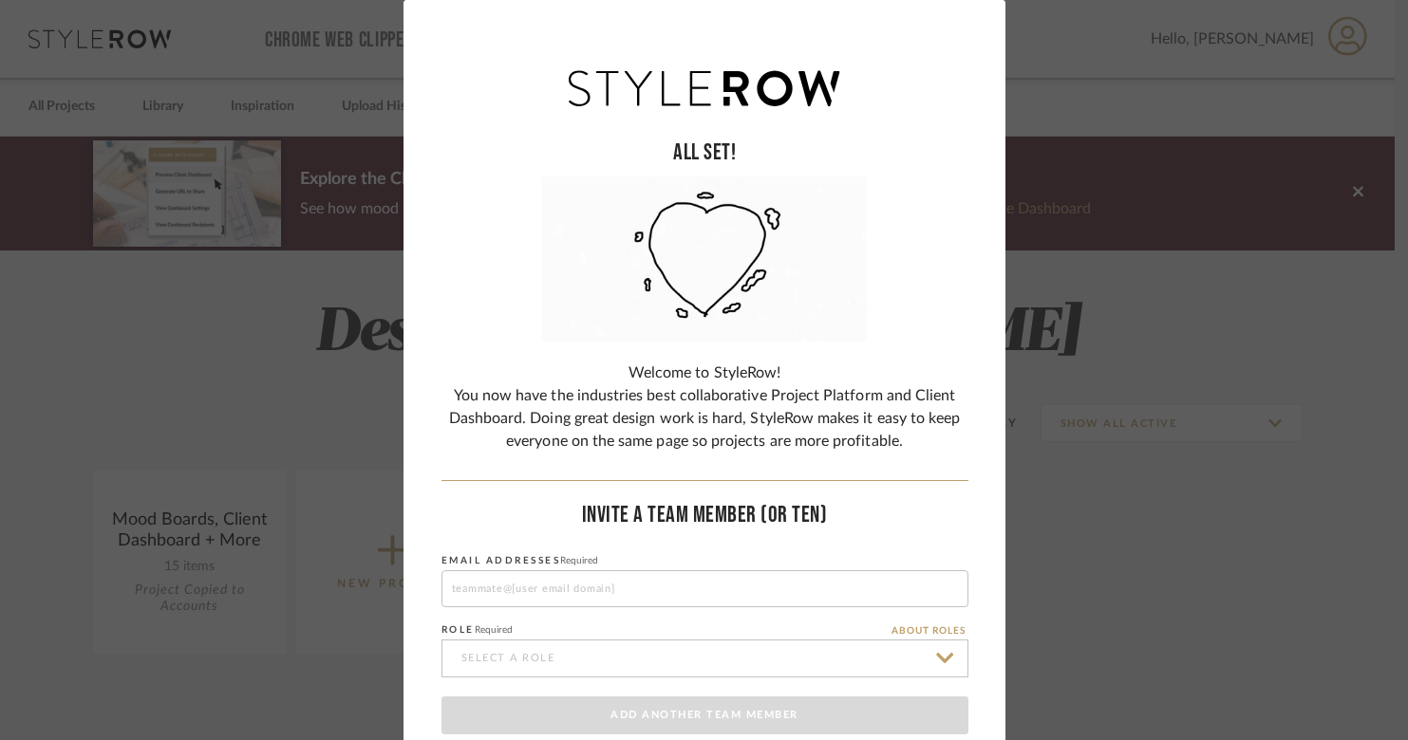
click at [1158, 305] on div "ALL SET! Welcome to StyleRow! You now have the industries best collaborative Pr…" at bounding box center [704, 370] width 1408 height 740
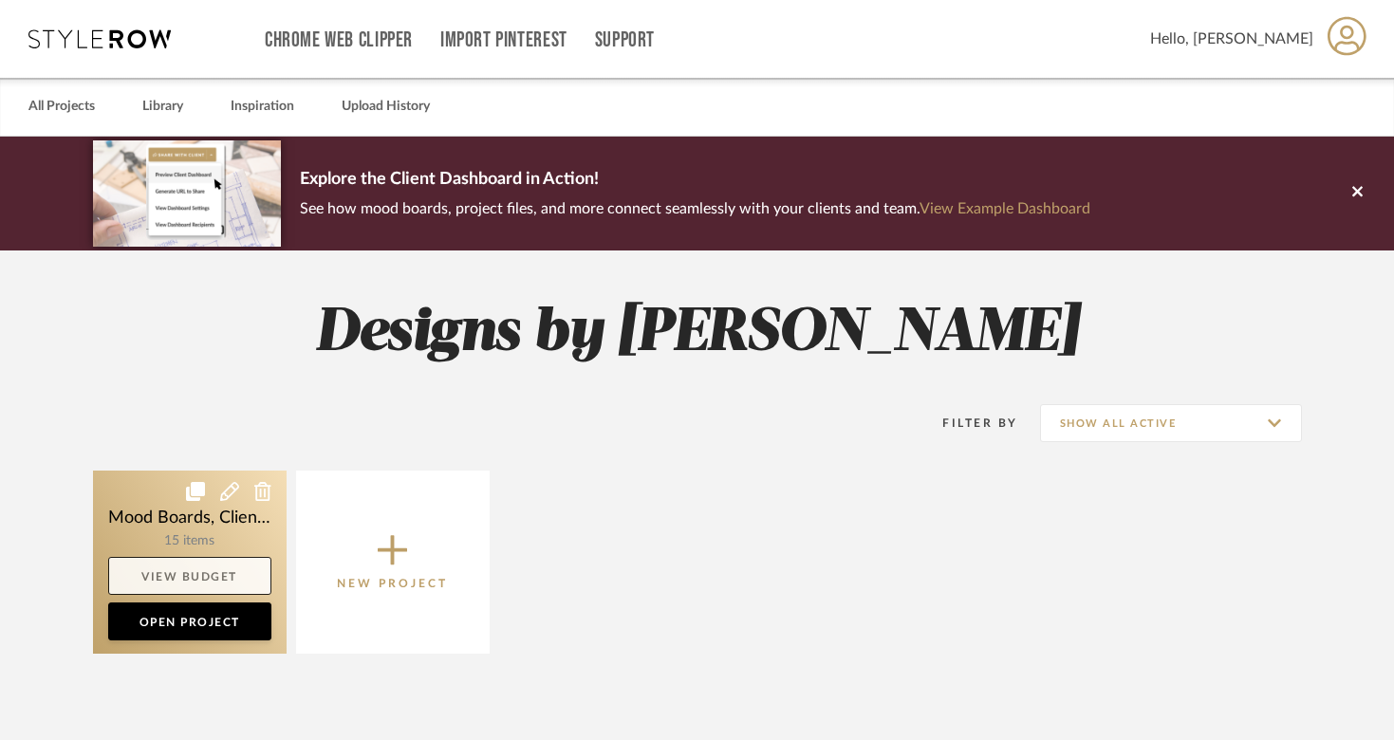
click at [158, 570] on link "View Budget" at bounding box center [189, 576] width 163 height 38
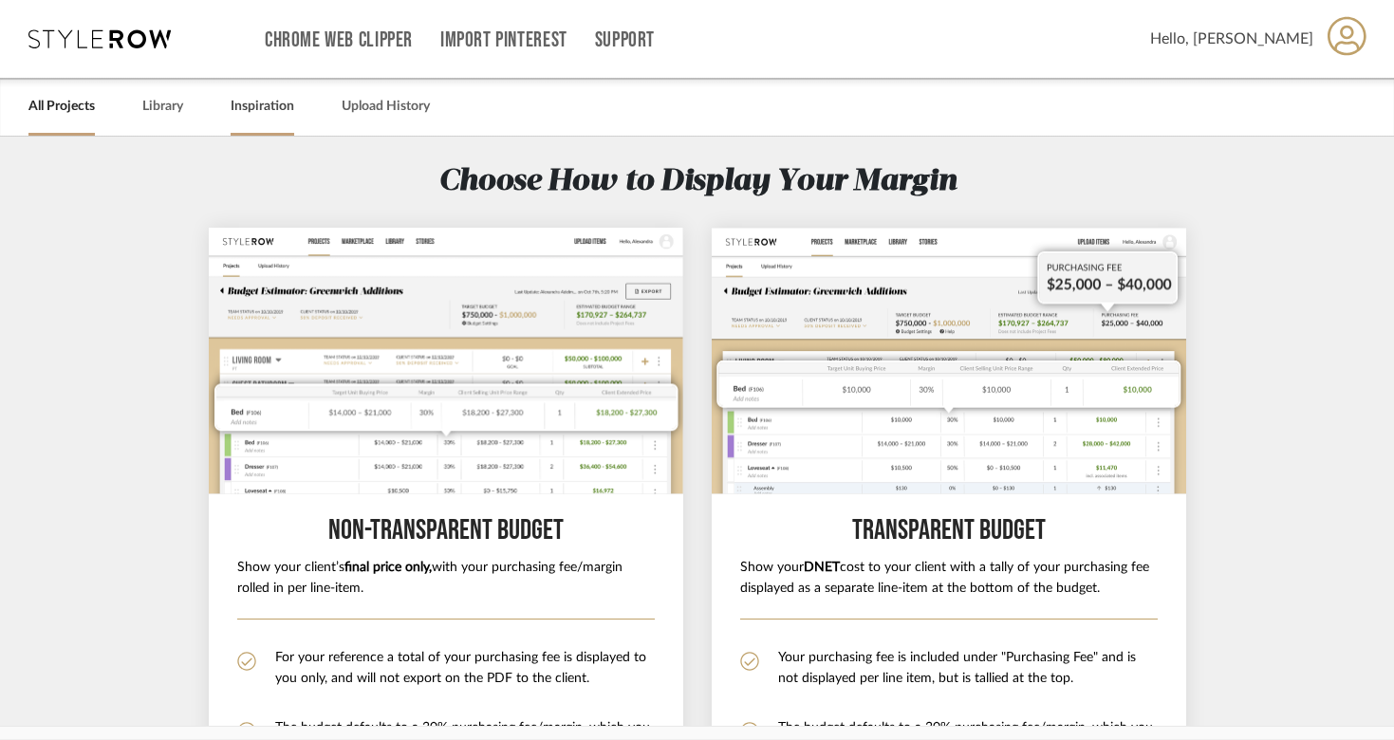
click at [244, 111] on link "Inspiration" at bounding box center [263, 107] width 64 height 26
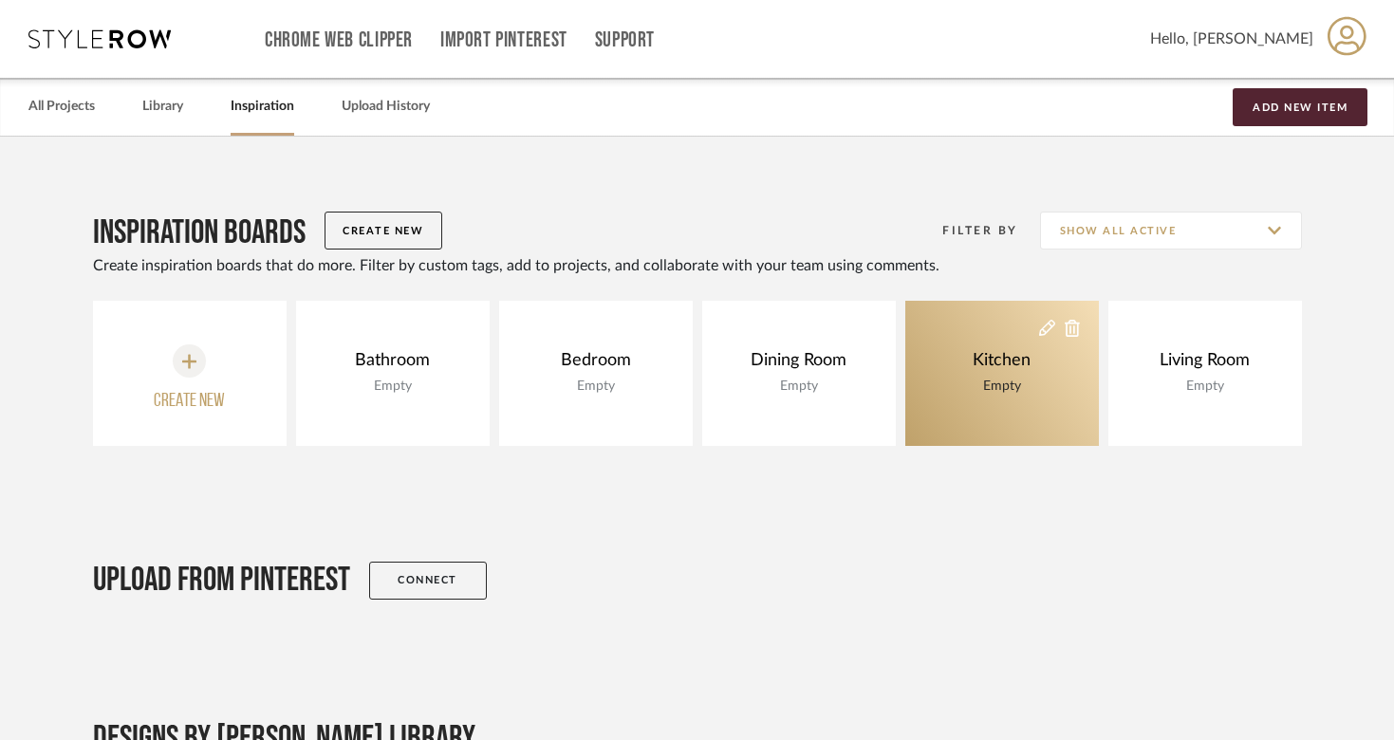
click at [976, 383] on div "Empty" at bounding box center [1001, 386] width 67 height 21
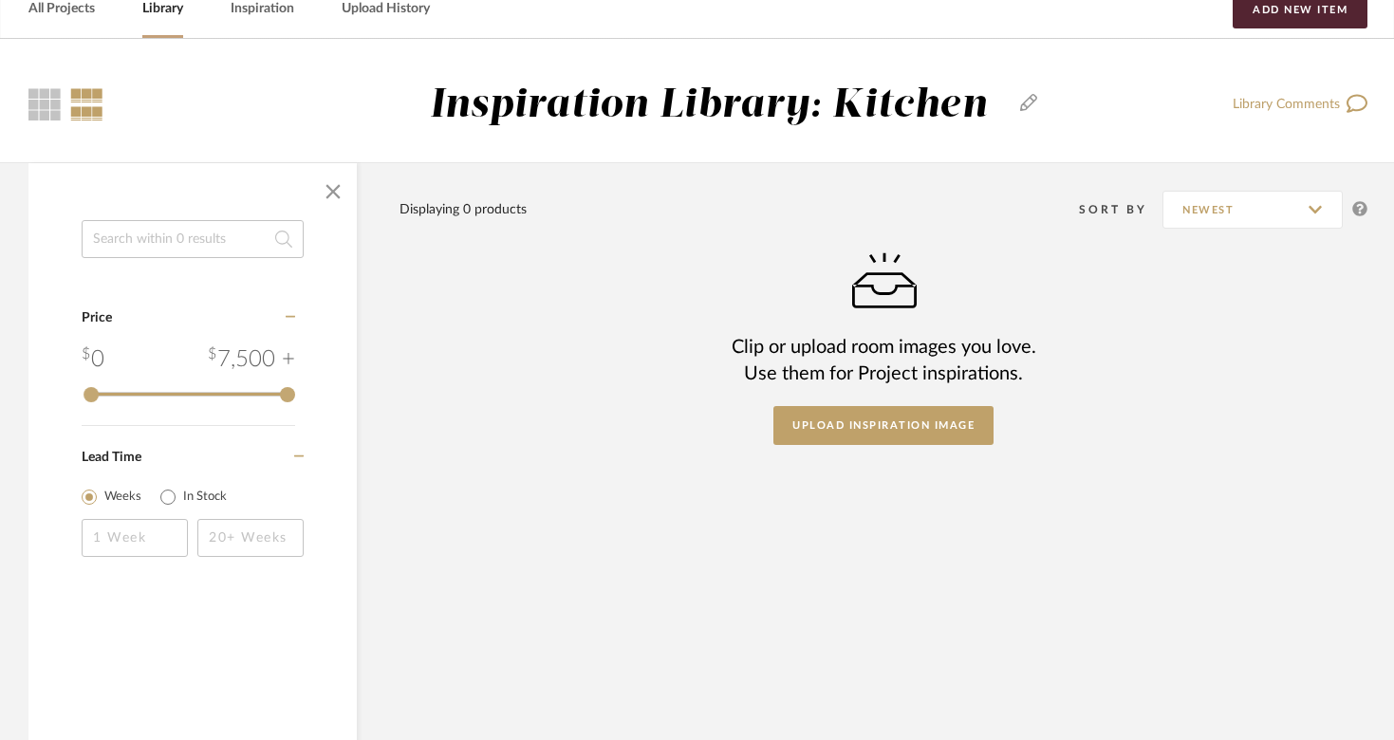
scroll to position [86, 0]
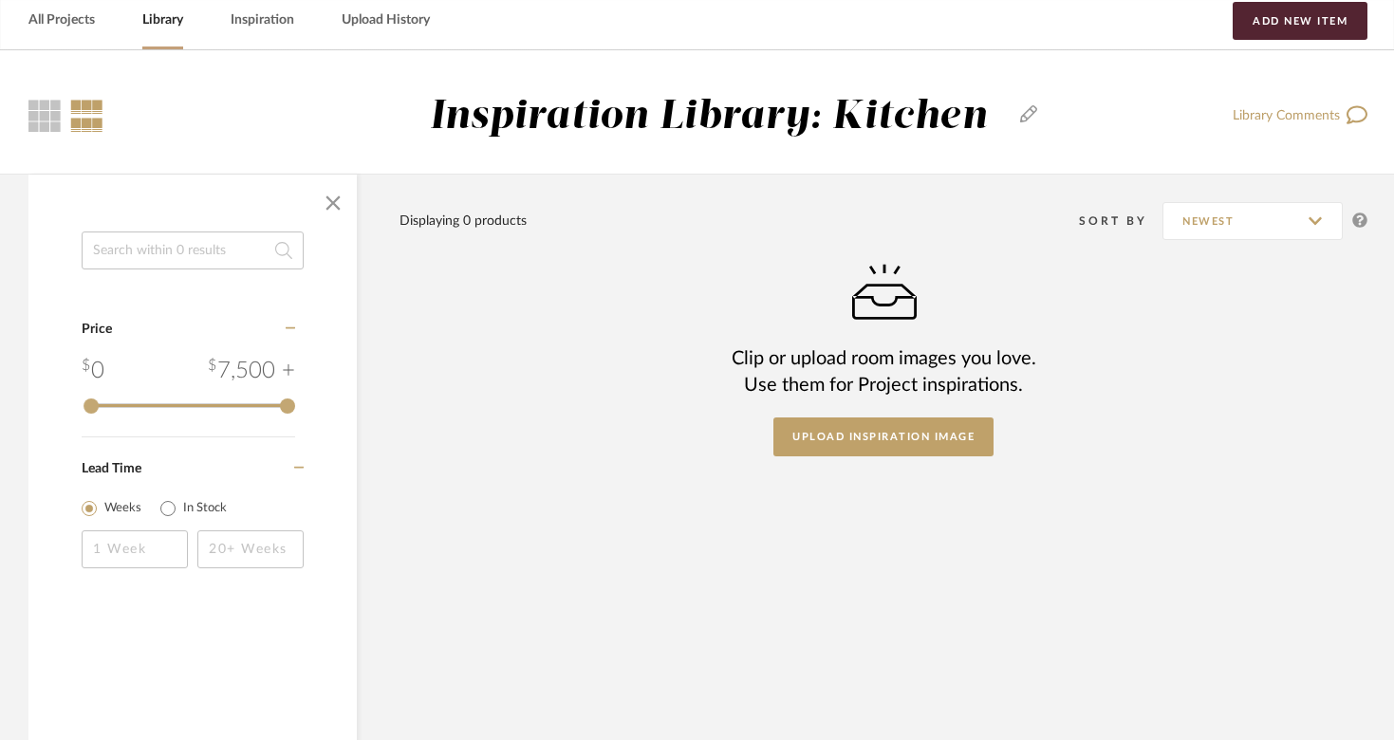
click at [152, 232] on input at bounding box center [193, 251] width 222 height 38
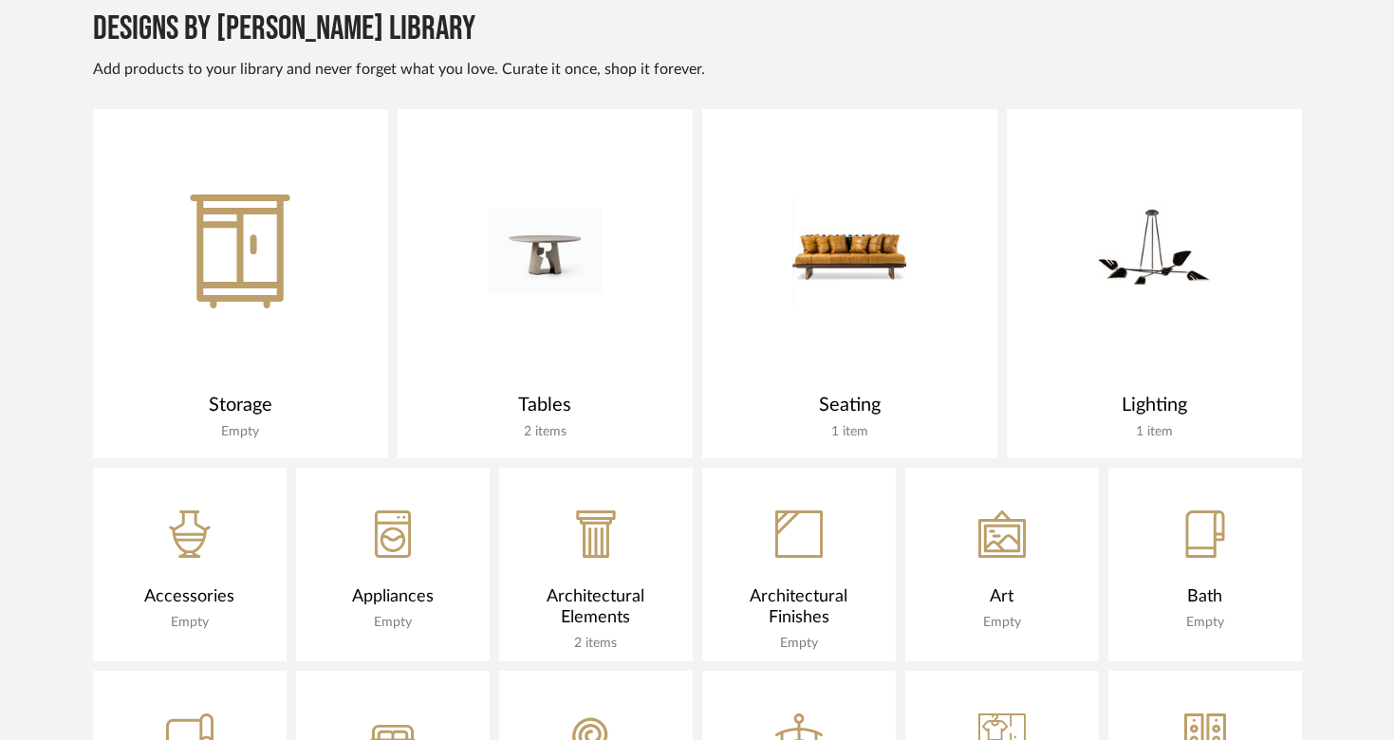
click at [338, 315] on div "CategoryIconStorage Created with Sketch." at bounding box center [240, 246] width 295 height 275
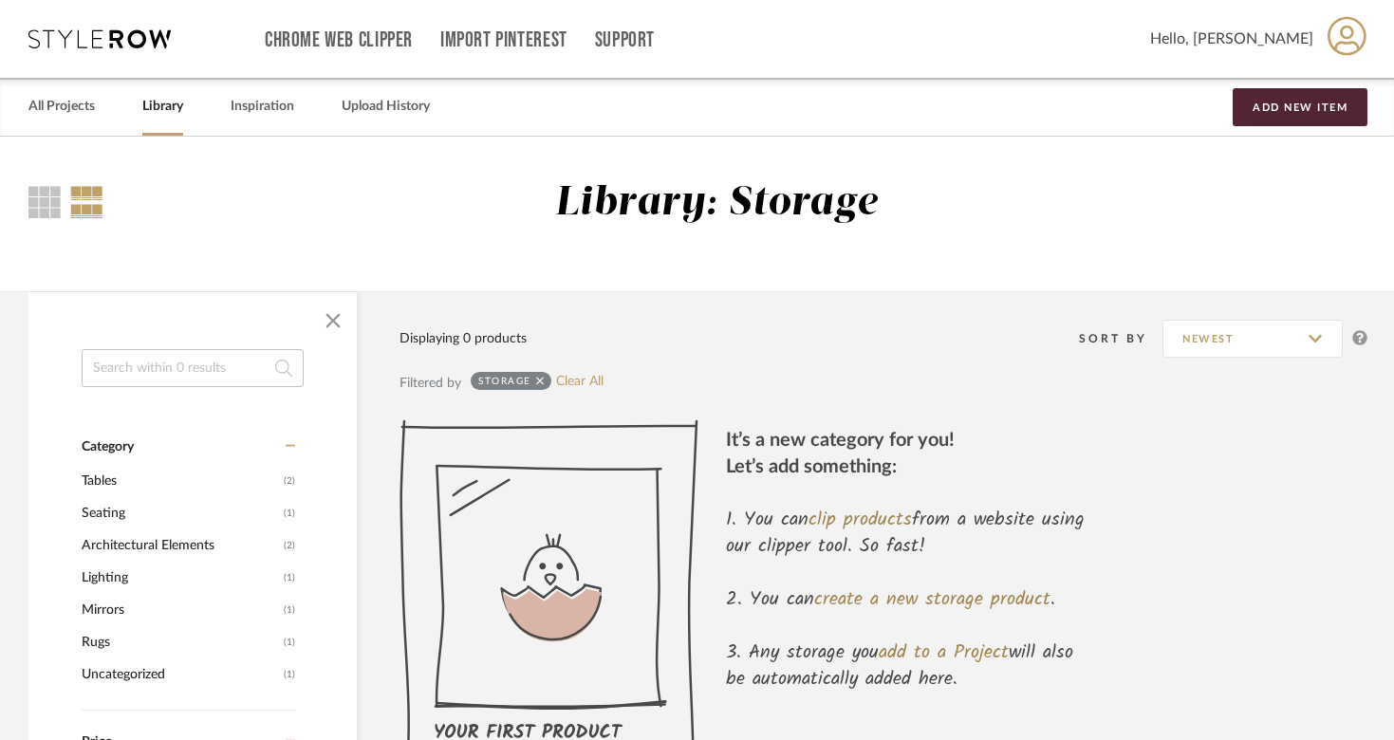
click at [1346, 37] on icon at bounding box center [1347, 36] width 39 height 40
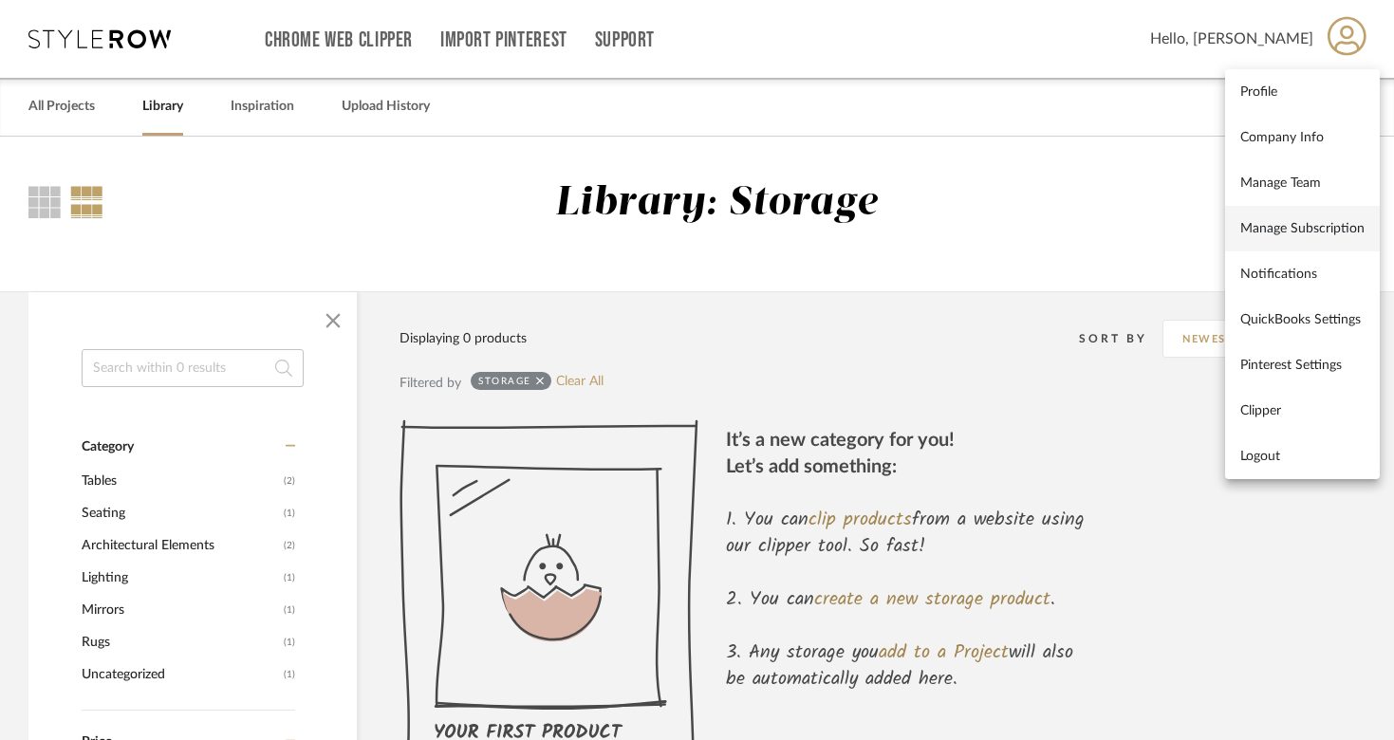
click at [1299, 235] on span "Manage Subscription" at bounding box center [1303, 228] width 124 height 16
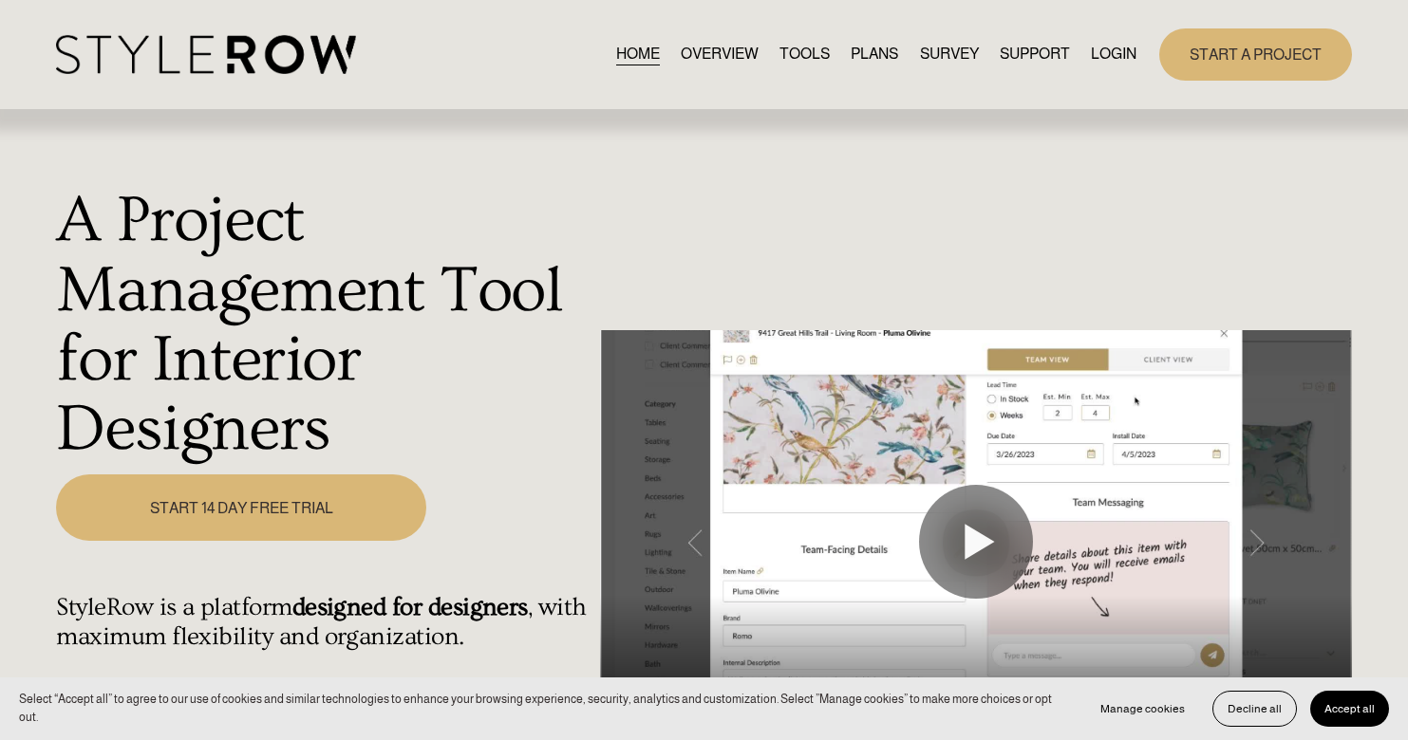
click at [1119, 55] on link "LOGIN" at bounding box center [1114, 55] width 46 height 26
